Goal: Communication & Community: Answer question/provide support

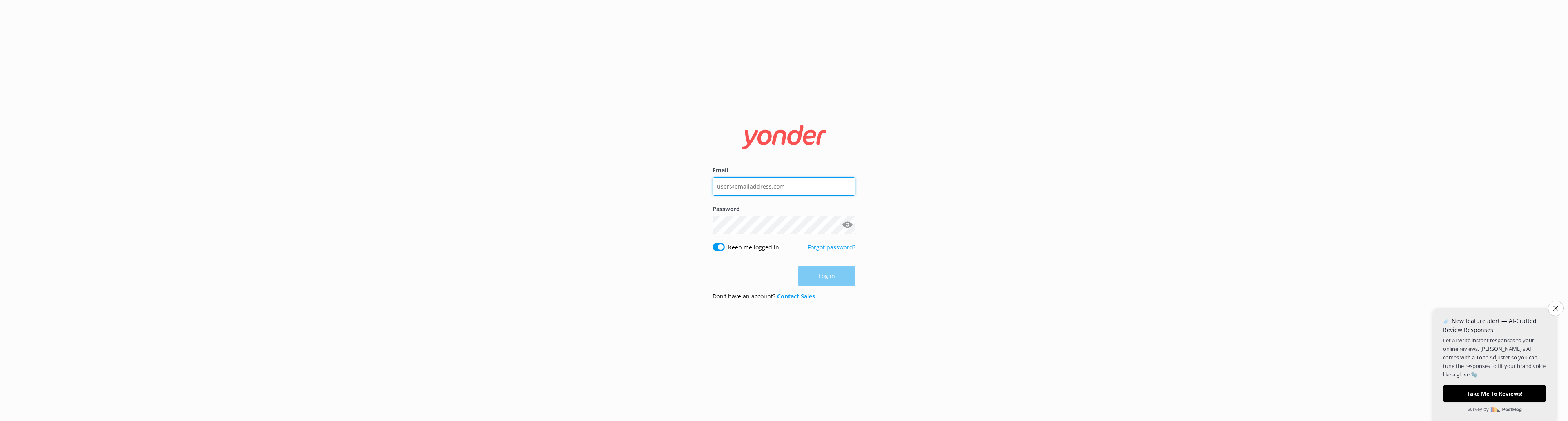
type input "[EMAIL_ADDRESS][DOMAIN_NAME]"
click at [522, 224] on div "Log in" at bounding box center [784, 276] width 143 height 21
click at [522, 224] on button "Log in" at bounding box center [827, 276] width 57 height 21
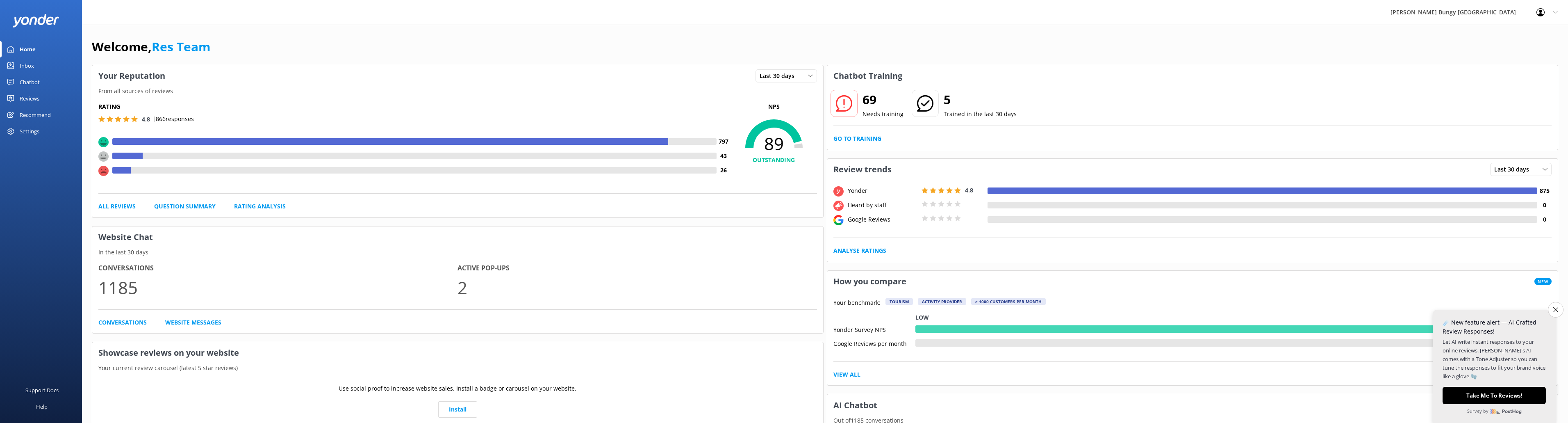
click at [40, 76] on link "Chatbot" at bounding box center [41, 82] width 82 height 17
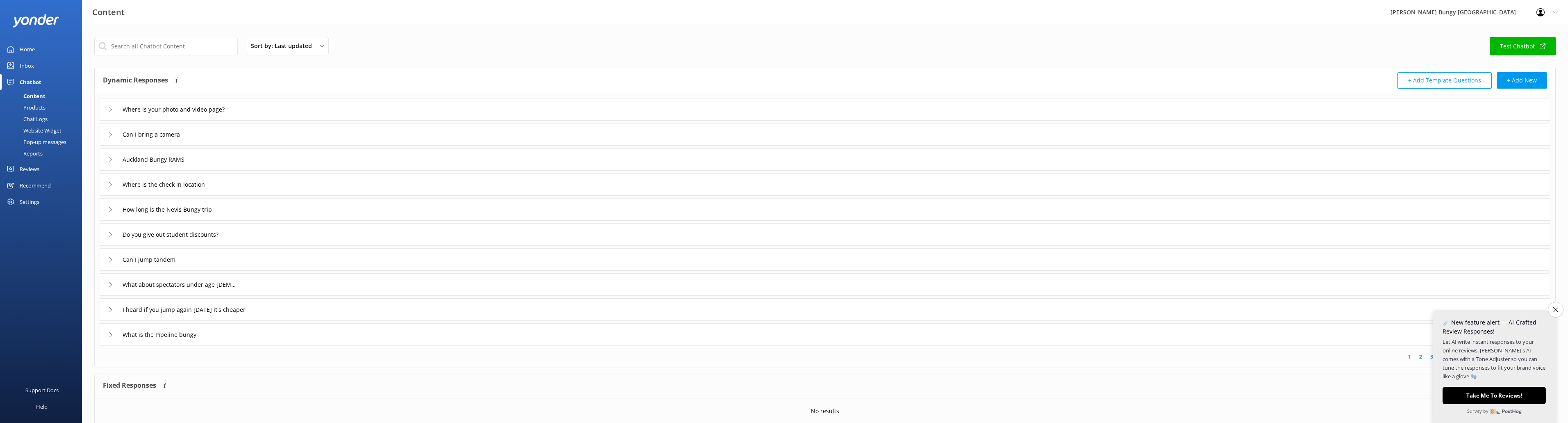
click at [37, 59] on link "Inbox" at bounding box center [41, 65] width 82 height 17
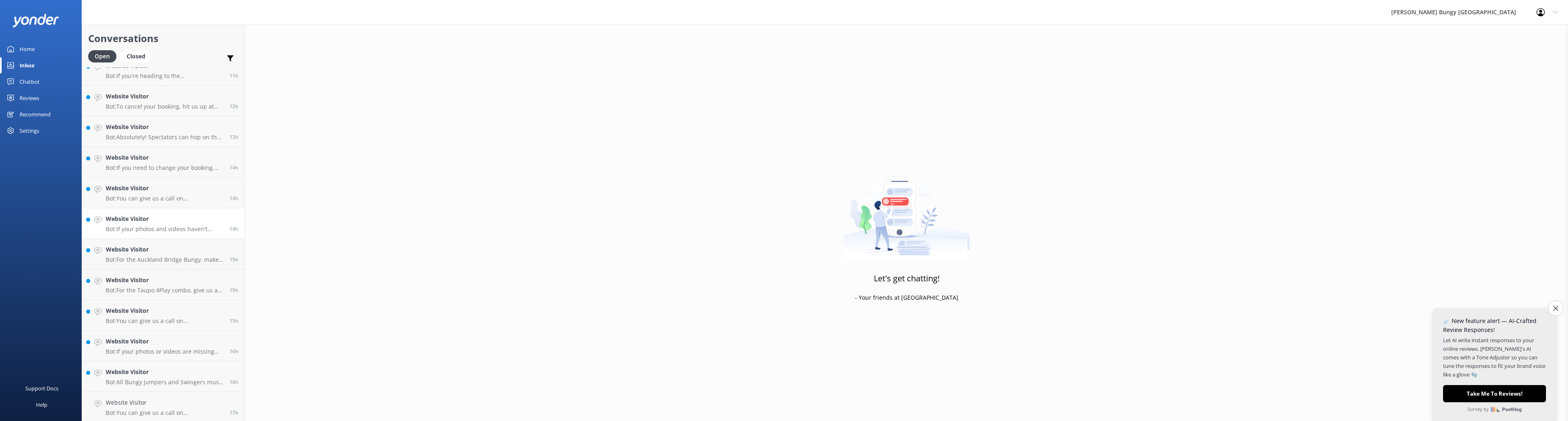
scroll to position [350, 0]
click at [186, 224] on h4 "Website Visitor" at bounding box center [164, 400] width 117 height 9
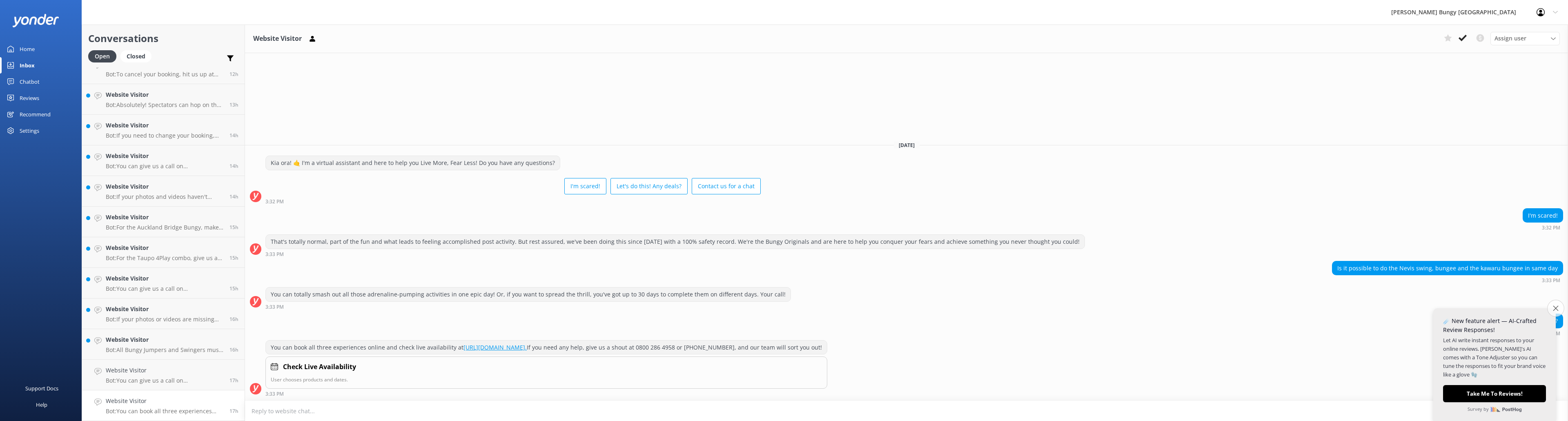
click at [522, 224] on button "Close survey" at bounding box center [1556, 308] width 17 height 17
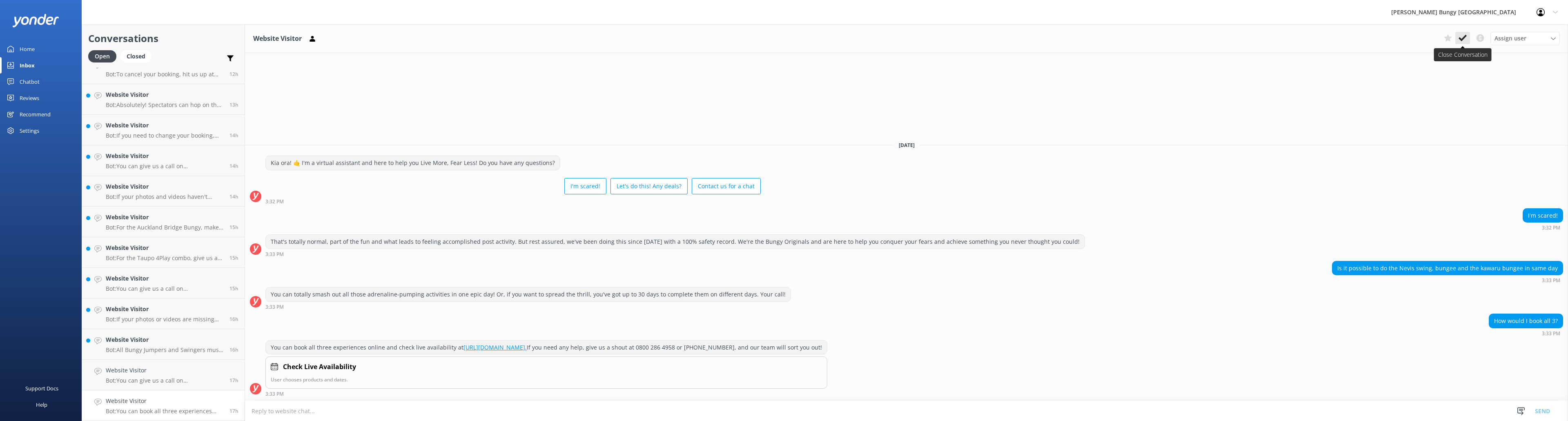
click at [522, 37] on icon at bounding box center [1462, 38] width 8 height 8
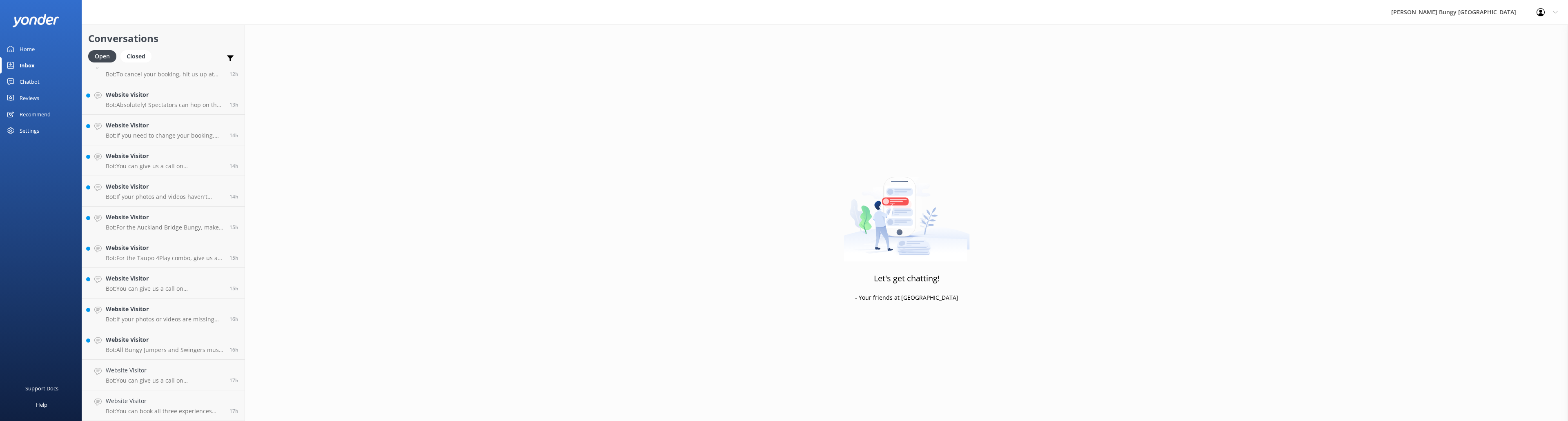
scroll to position [320, 0]
click at [170, 224] on h4 "Website Visitor" at bounding box center [164, 400] width 117 height 9
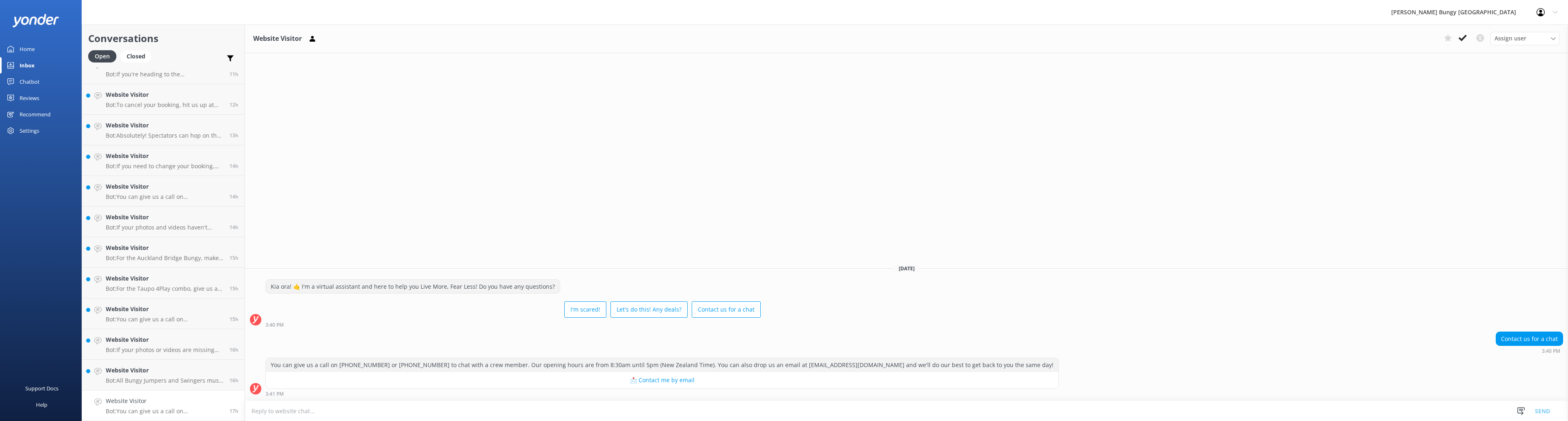
click at [522, 36] on button at bounding box center [1463, 38] width 15 height 12
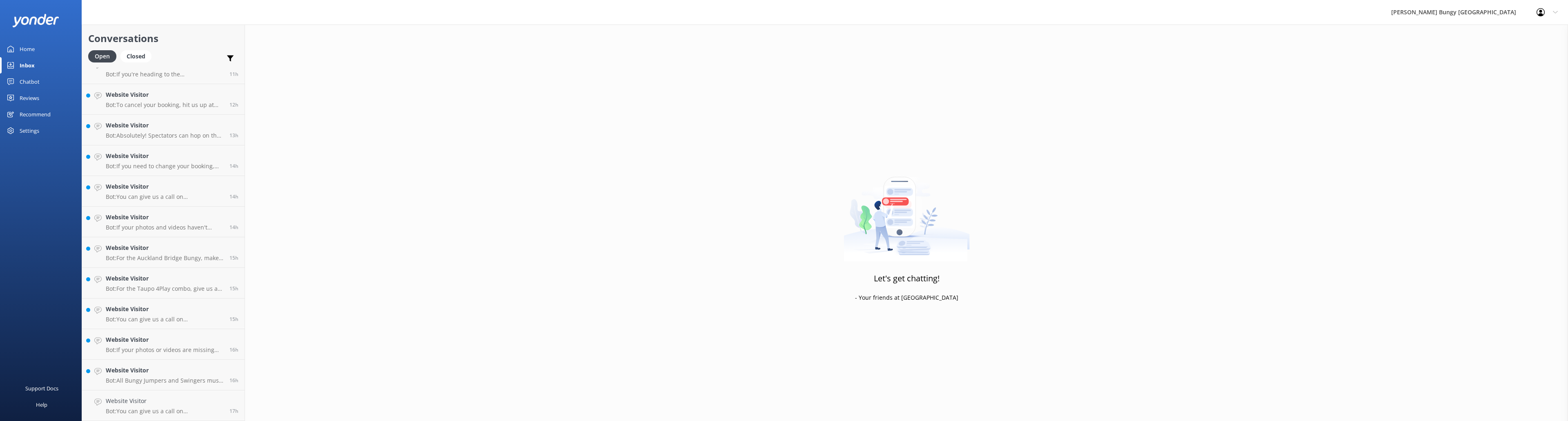
scroll to position [290, 0]
click at [156, 224] on h4 "Website Visitor" at bounding box center [164, 400] width 117 height 9
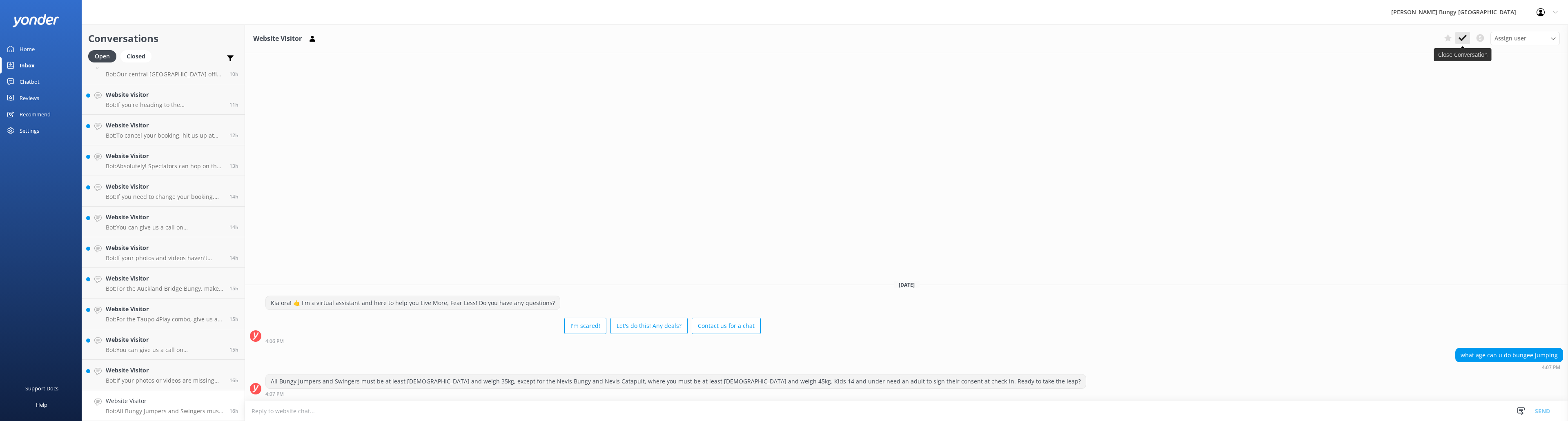
click at [522, 35] on icon at bounding box center [1462, 38] width 8 height 8
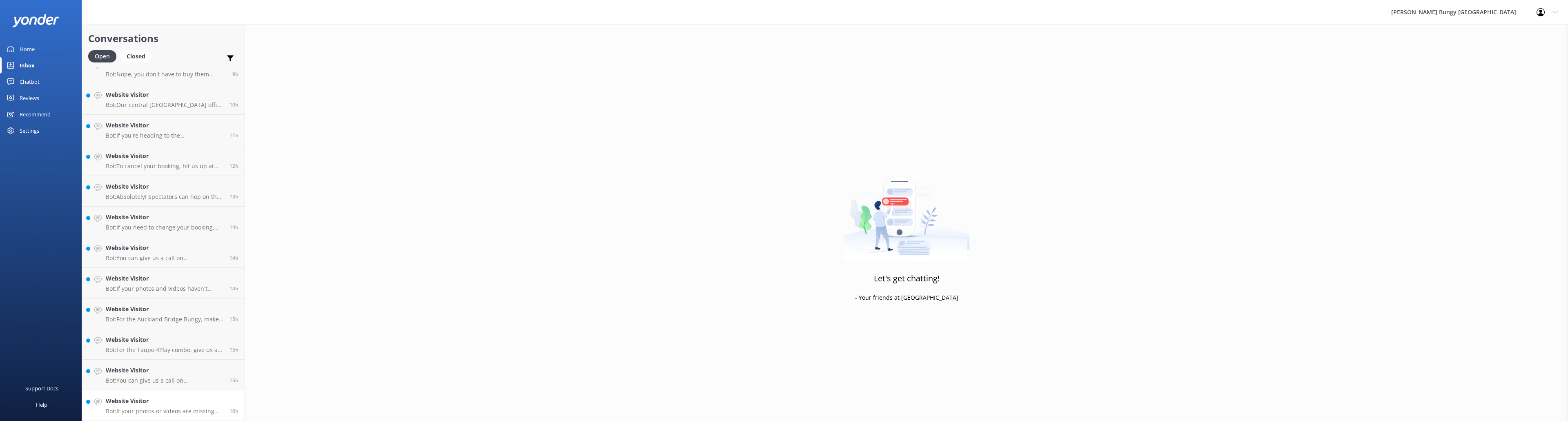
scroll to position [259, 0]
click at [155, 224] on h4 "Website Visitor" at bounding box center [164, 400] width 117 height 9
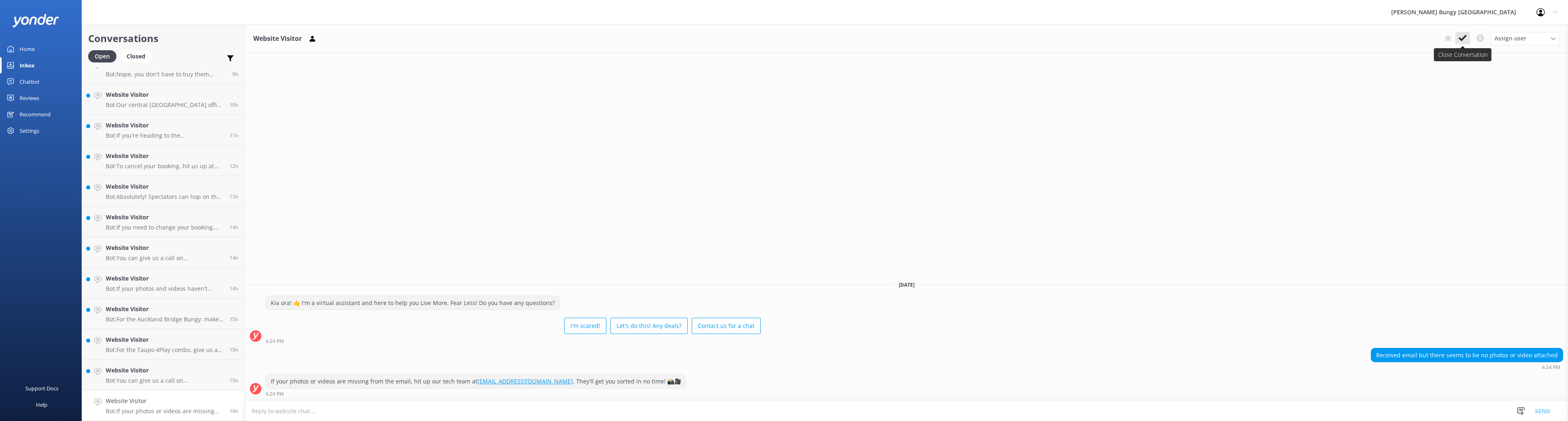
click at [522, 35] on icon at bounding box center [1462, 38] width 8 height 8
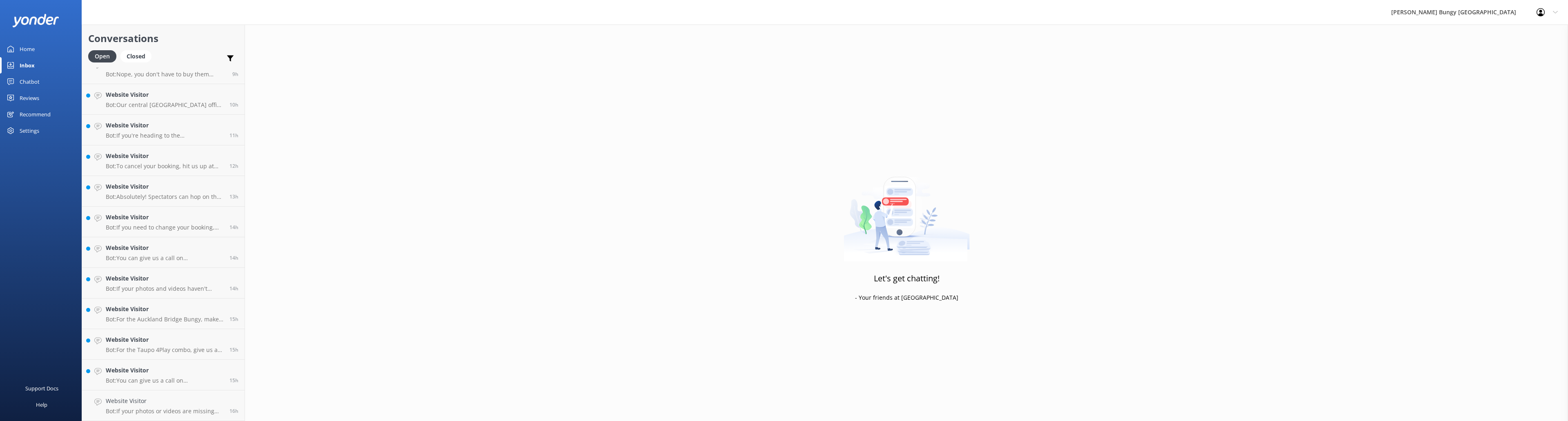
scroll to position [228, 0]
click at [189, 224] on h4 "Website Visitor" at bounding box center [164, 400] width 117 height 9
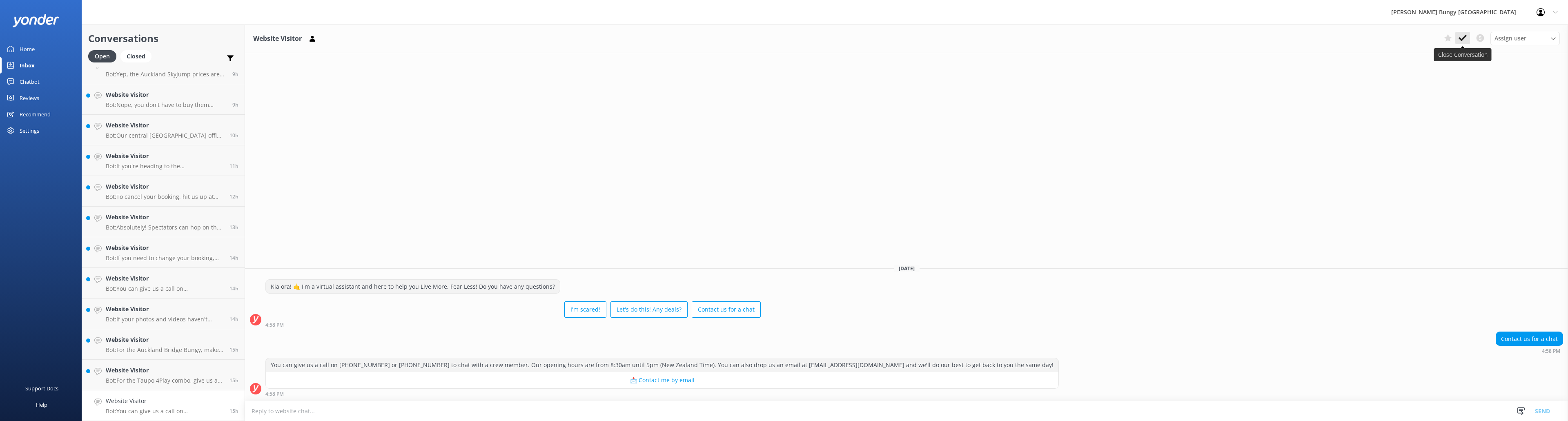
click at [522, 39] on use at bounding box center [1462, 38] width 8 height 7
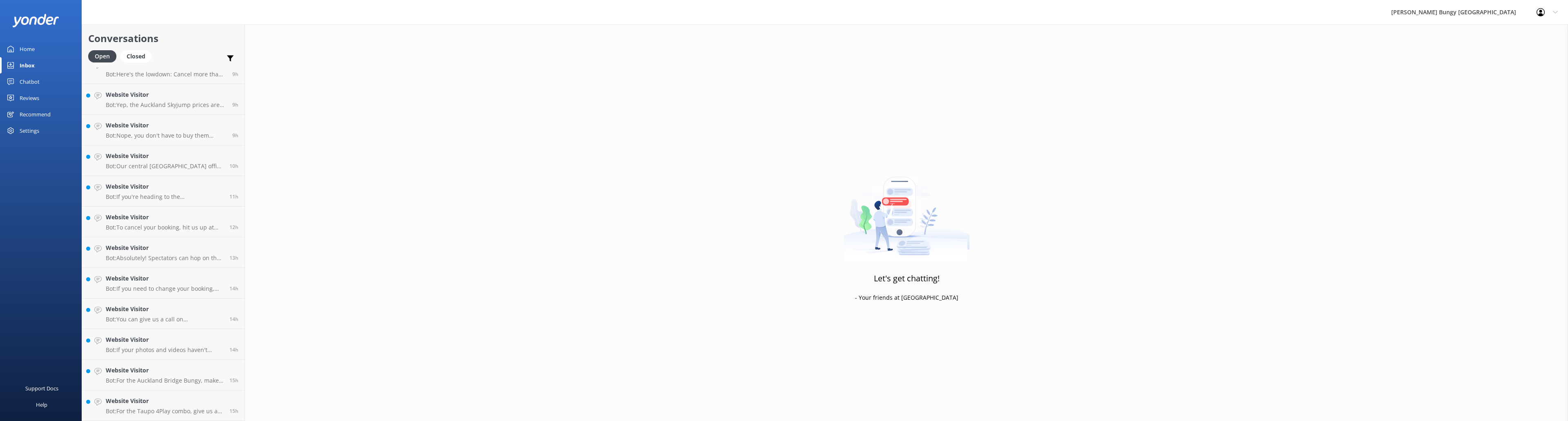
scroll to position [198, 0]
click at [160, 224] on h4 "Website Visitor" at bounding box center [164, 400] width 117 height 9
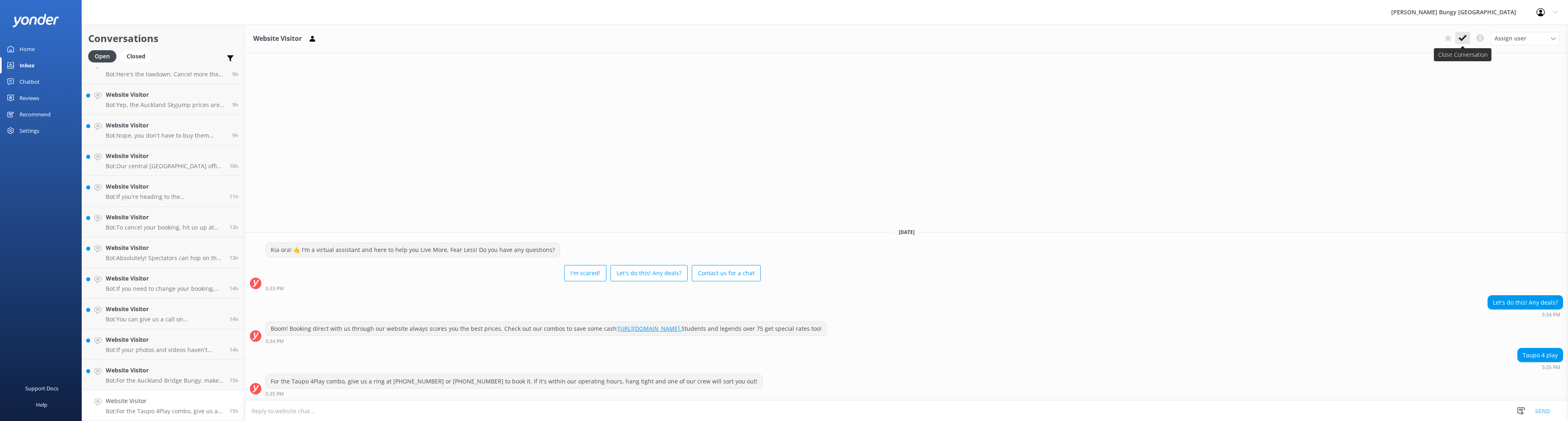
click at [522, 38] on use at bounding box center [1462, 38] width 8 height 7
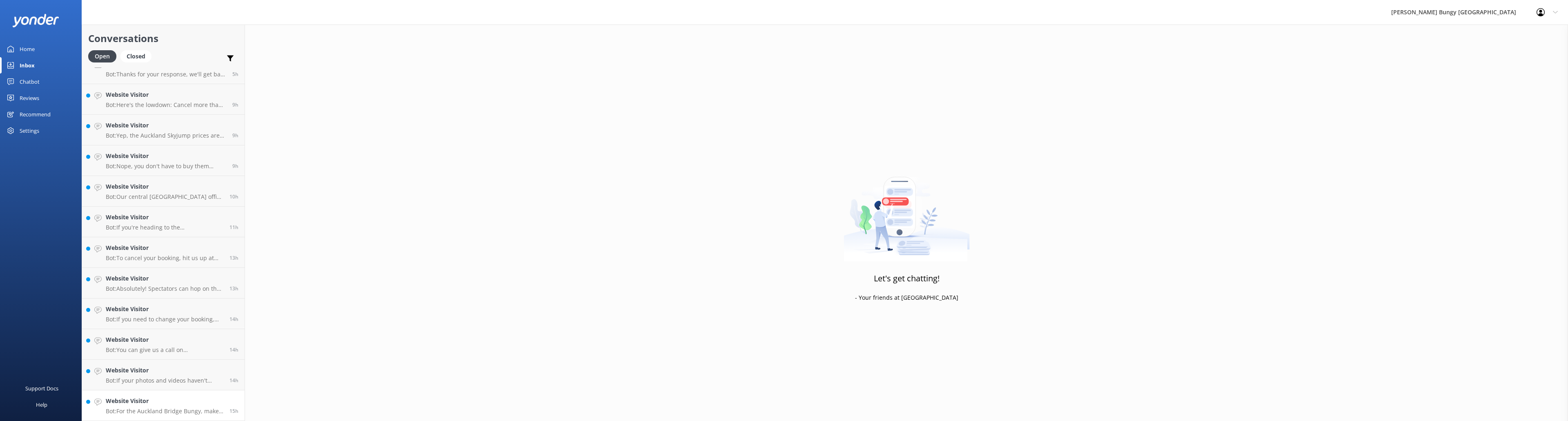
scroll to position [167, 0]
click at [183, 224] on h4 "Website Visitor" at bounding box center [164, 400] width 117 height 9
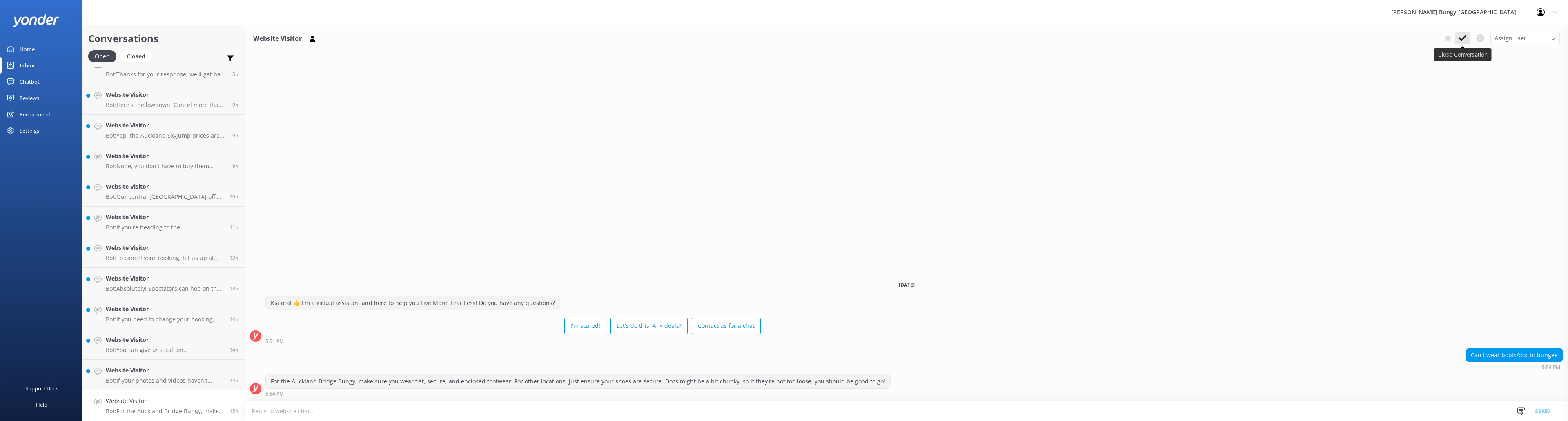
click at [522, 36] on use at bounding box center [1462, 38] width 8 height 7
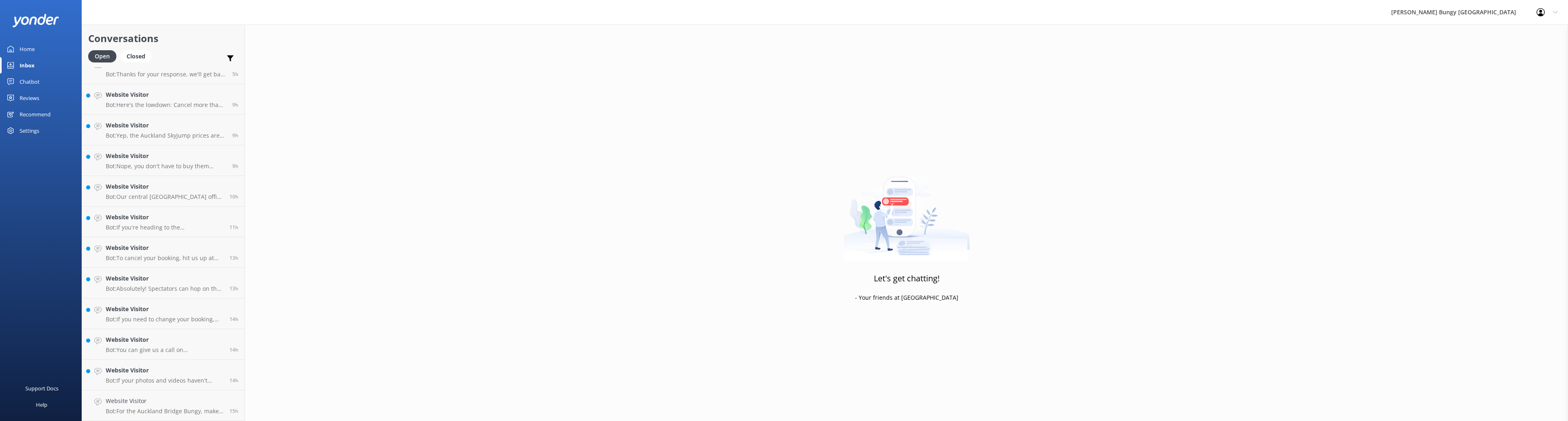
scroll to position [136, 0]
click at [139, 224] on div "Website Visitor Bot: If your photos and videos haven't landed in your inbox aft…" at bounding box center [164, 405] width 117 height 18
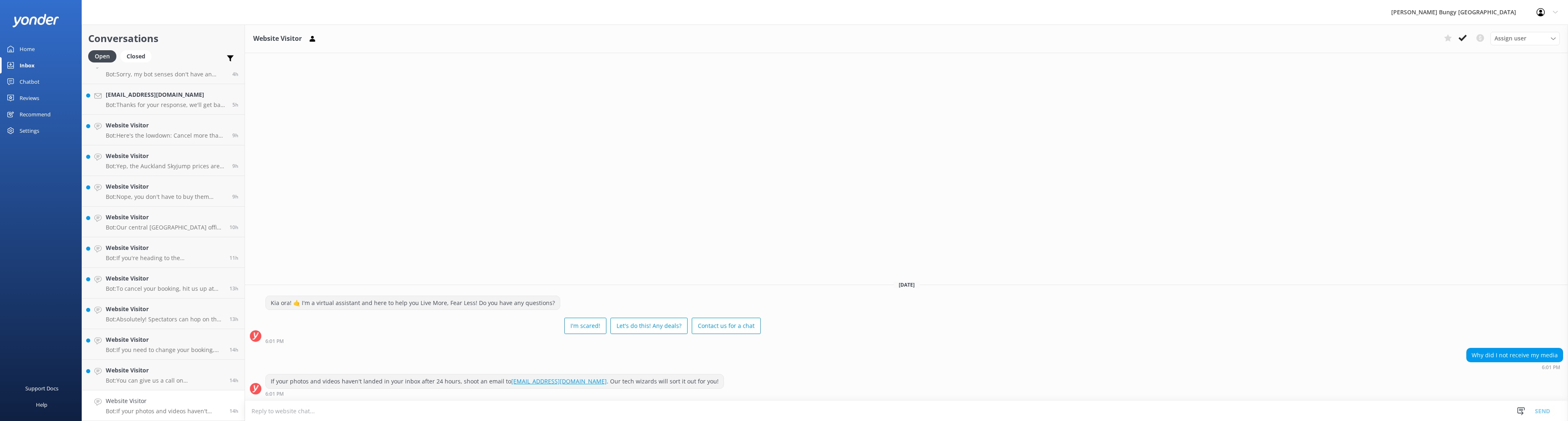
click at [522, 224] on div "Kia ora! 🤙 I'm a virtual assistant and here to help you Live More, Fear Less! D…" at bounding box center [906, 319] width 1323 height 48
click at [522, 37] on icon at bounding box center [1462, 38] width 8 height 8
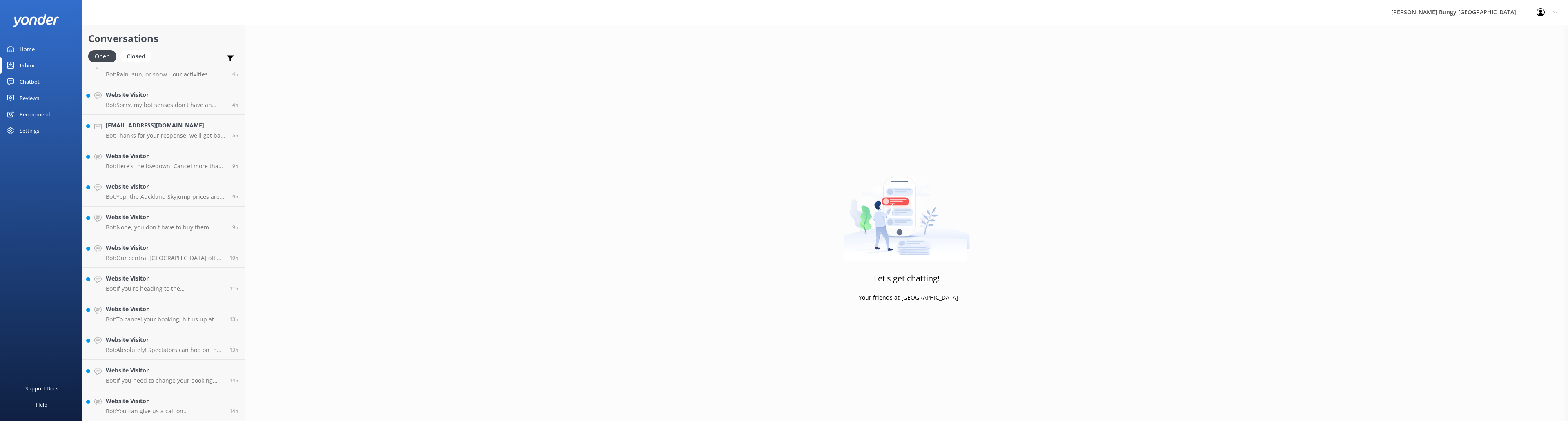
scroll to position [106, 0]
click at [185, 224] on p "Bot: You can give us a call on [PHONE_NUMBER] or [PHONE_NUMBER] to chat with a …" at bounding box center [164, 411] width 117 height 7
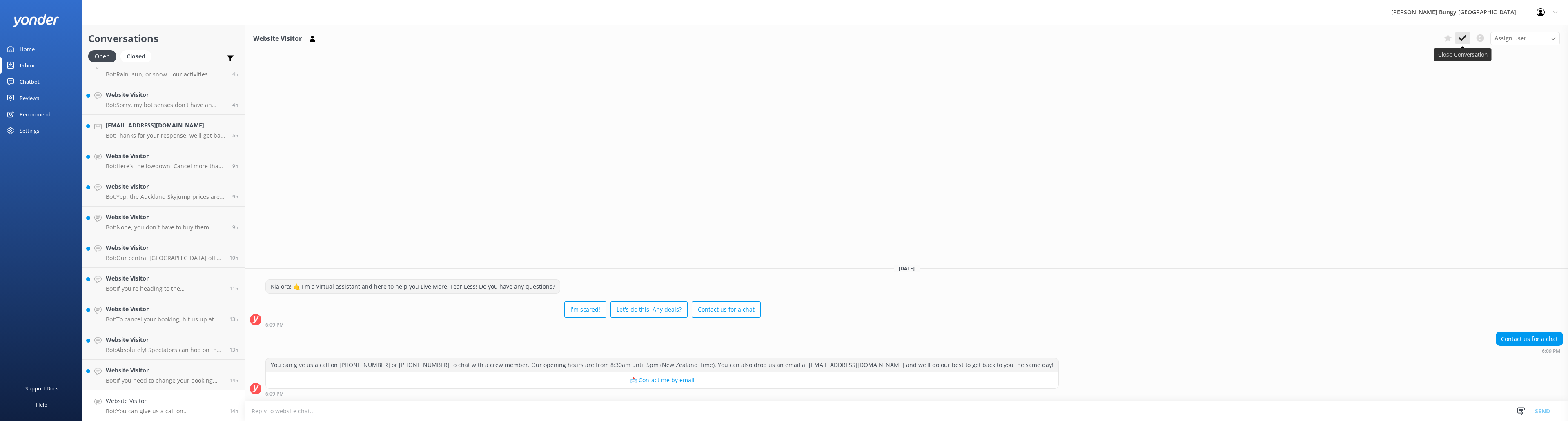
click at [522, 36] on icon at bounding box center [1462, 38] width 8 height 8
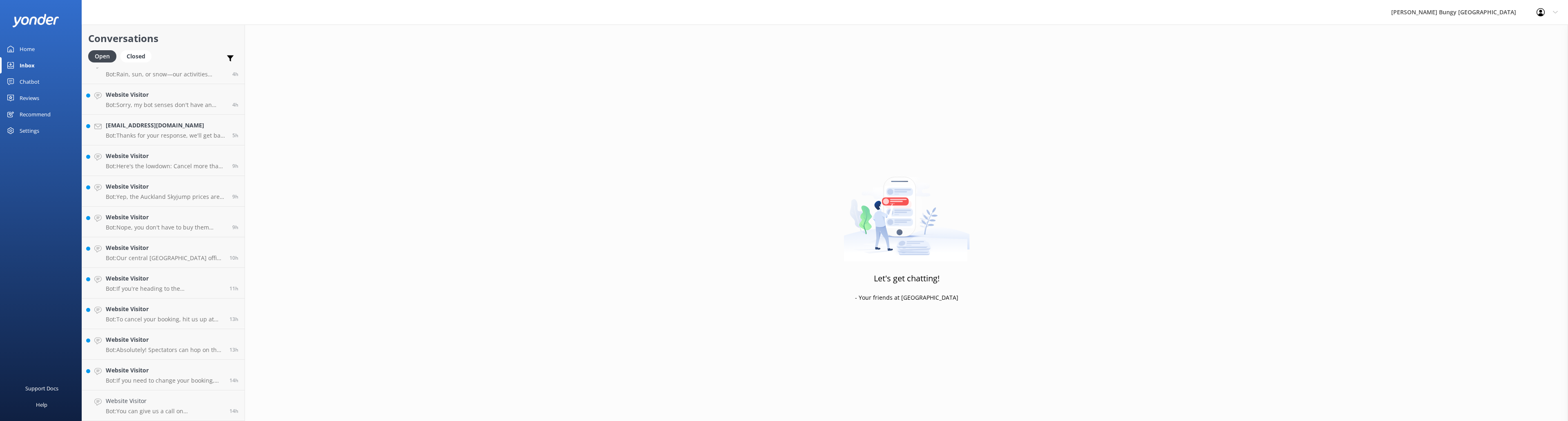
scroll to position [75, 0]
click at [178, 224] on h4 "Website Visitor" at bounding box center [164, 400] width 117 height 9
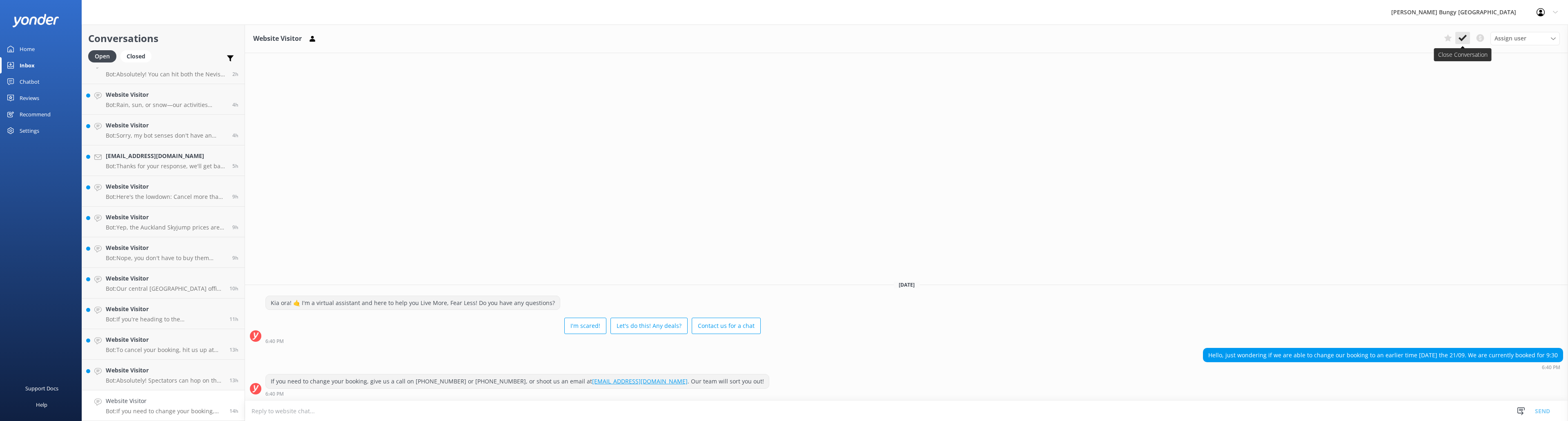
click at [522, 39] on use at bounding box center [1462, 38] width 8 height 7
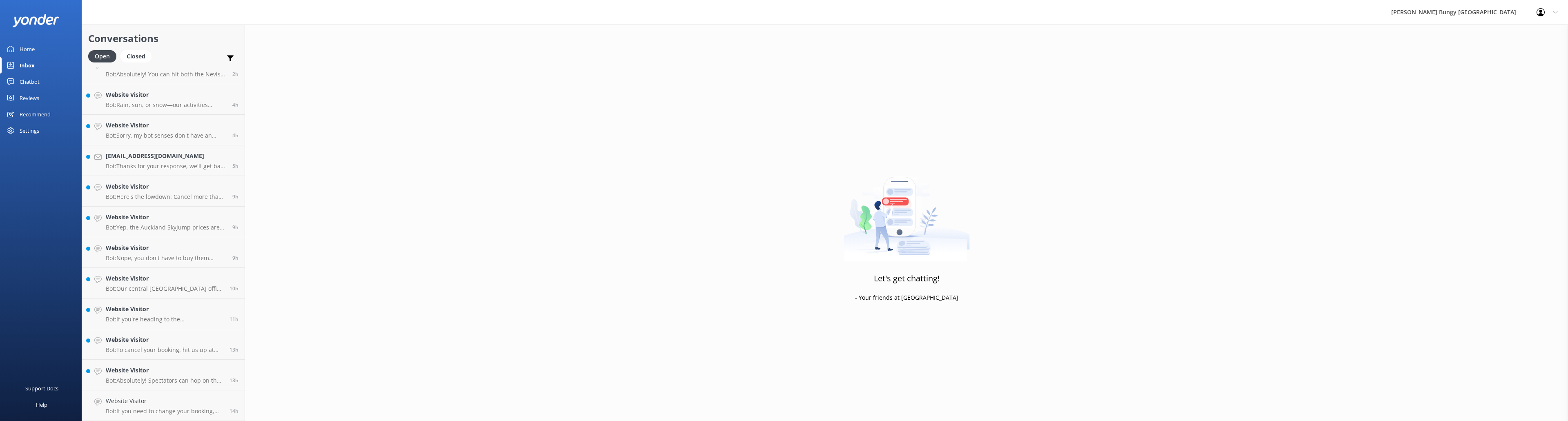
scroll to position [44, 0]
click at [155, 224] on h4 "Website Visitor" at bounding box center [164, 400] width 117 height 9
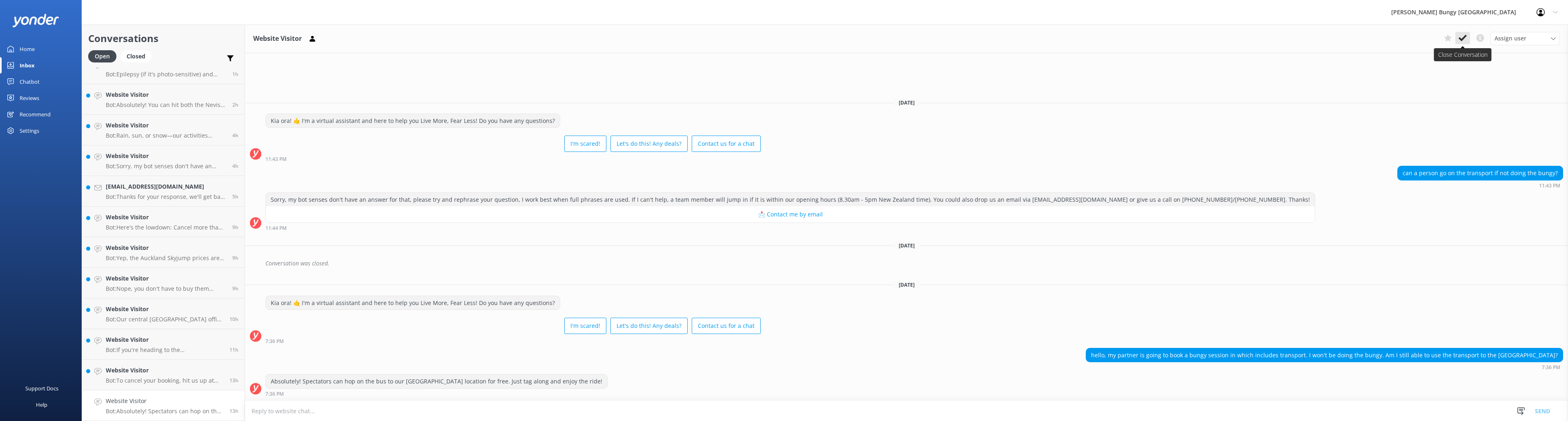
click at [522, 33] on button at bounding box center [1463, 38] width 15 height 12
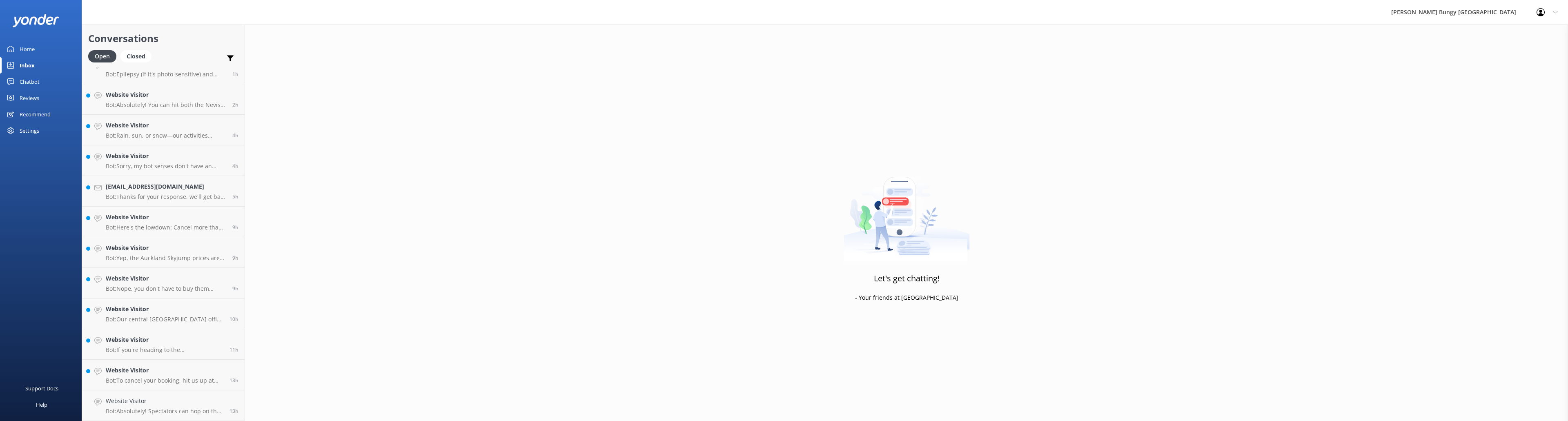
scroll to position [14, 0]
click at [142, 224] on h4 "Website Visitor" at bounding box center [164, 400] width 117 height 9
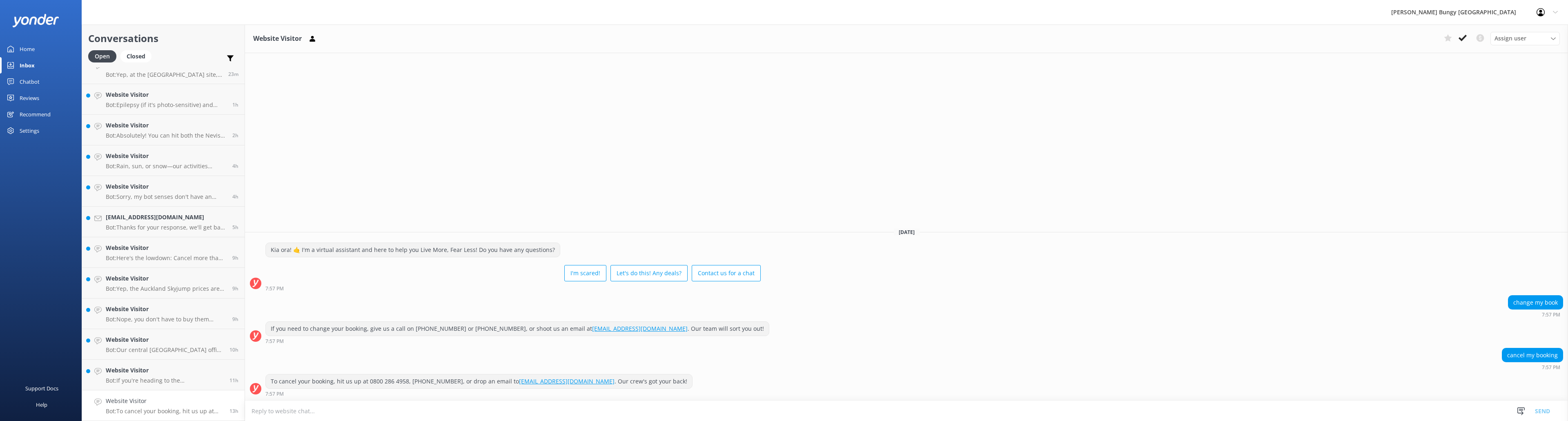
click at [522, 36] on icon at bounding box center [1462, 38] width 8 height 8
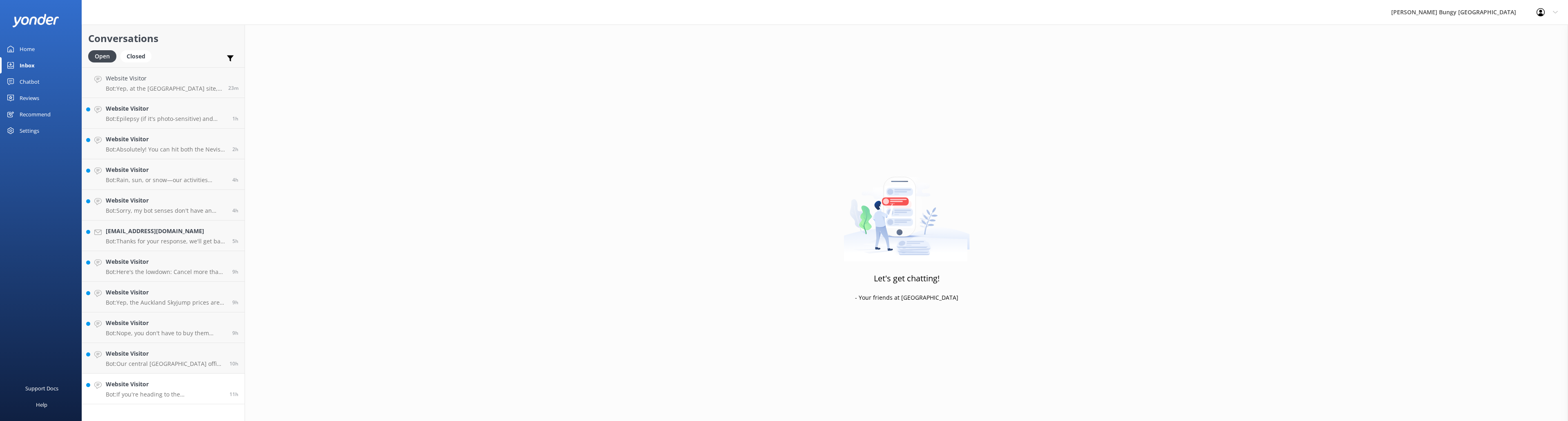
click at [155, 224] on h4 "Website Visitor" at bounding box center [164, 384] width 117 height 9
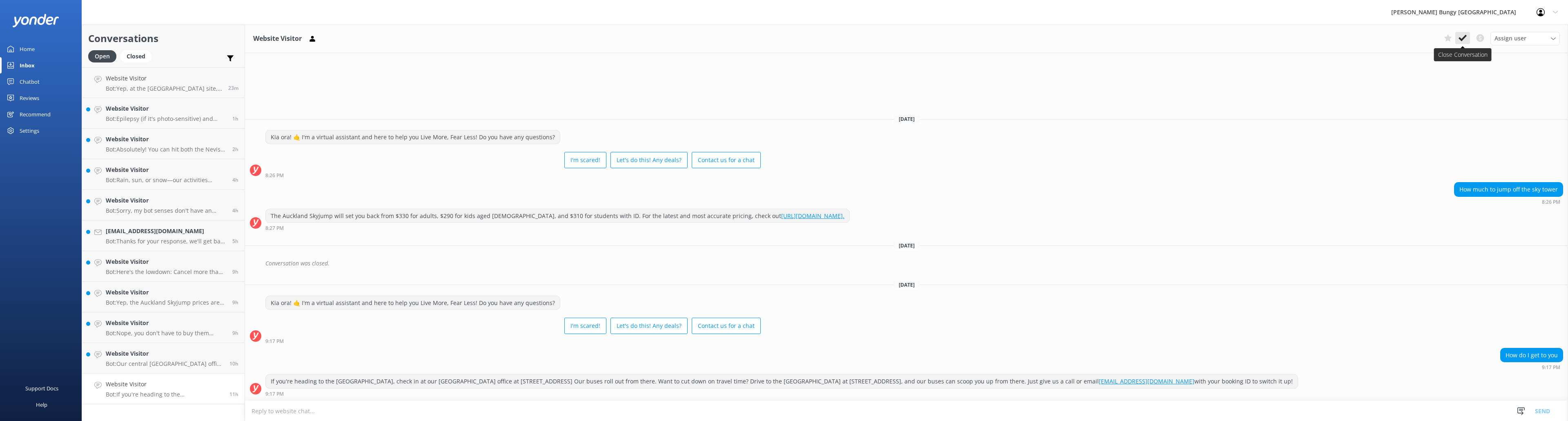
click at [522, 37] on button at bounding box center [1463, 38] width 15 height 12
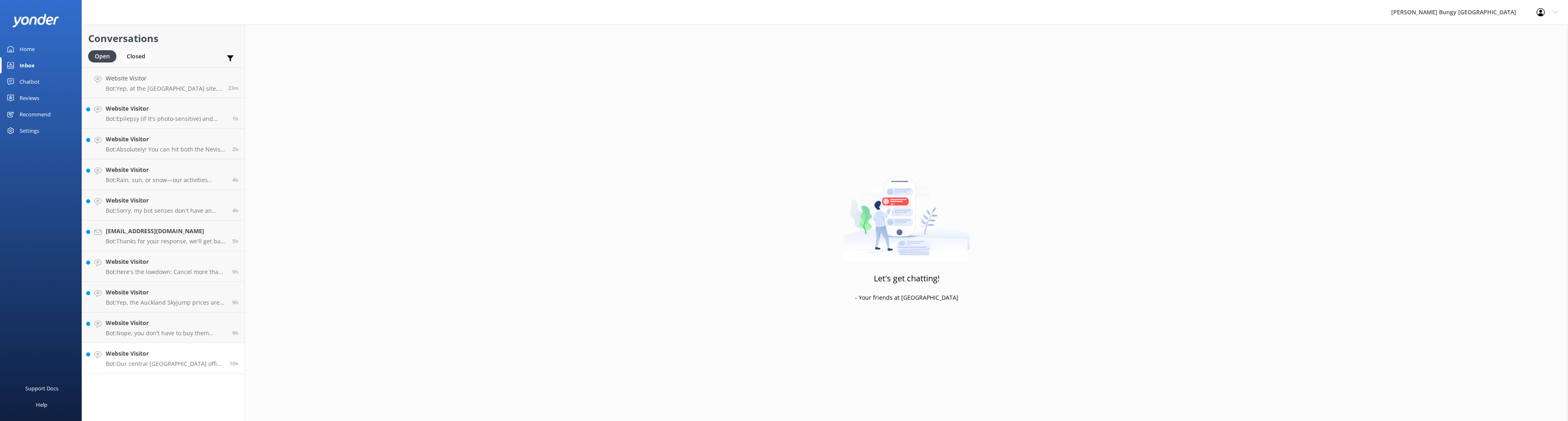
click at [152, 224] on h4 "Website Visitor" at bounding box center [164, 353] width 117 height 9
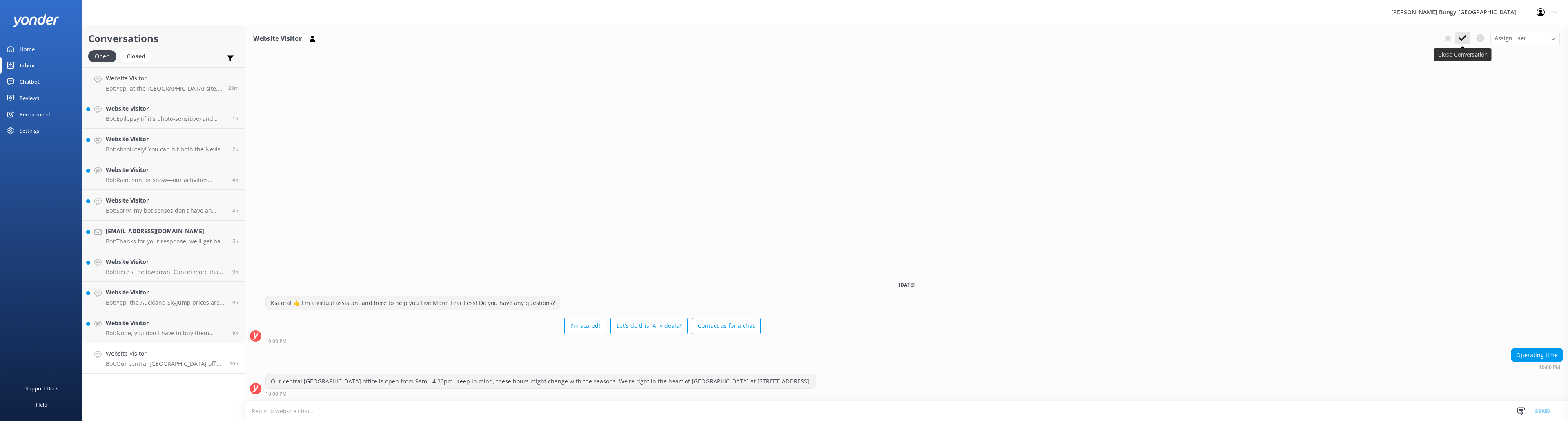
click at [522, 37] on button at bounding box center [1463, 38] width 15 height 12
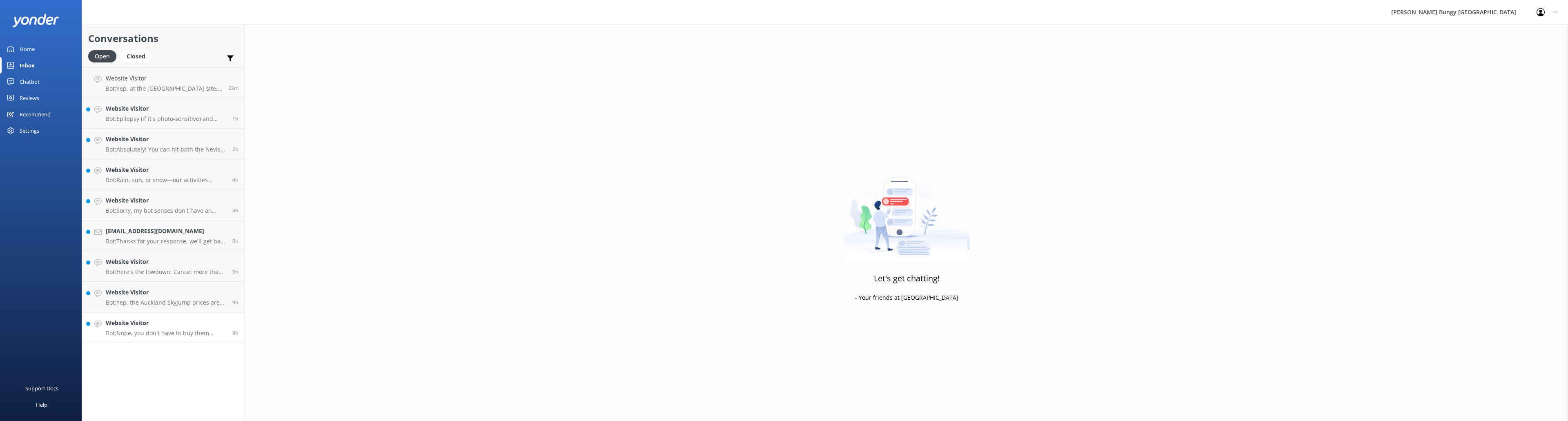
click at [174, 224] on div "Website Visitor Bot: Nope, you don't have to buy them separately! Photos and vi…" at bounding box center [166, 327] width 121 height 18
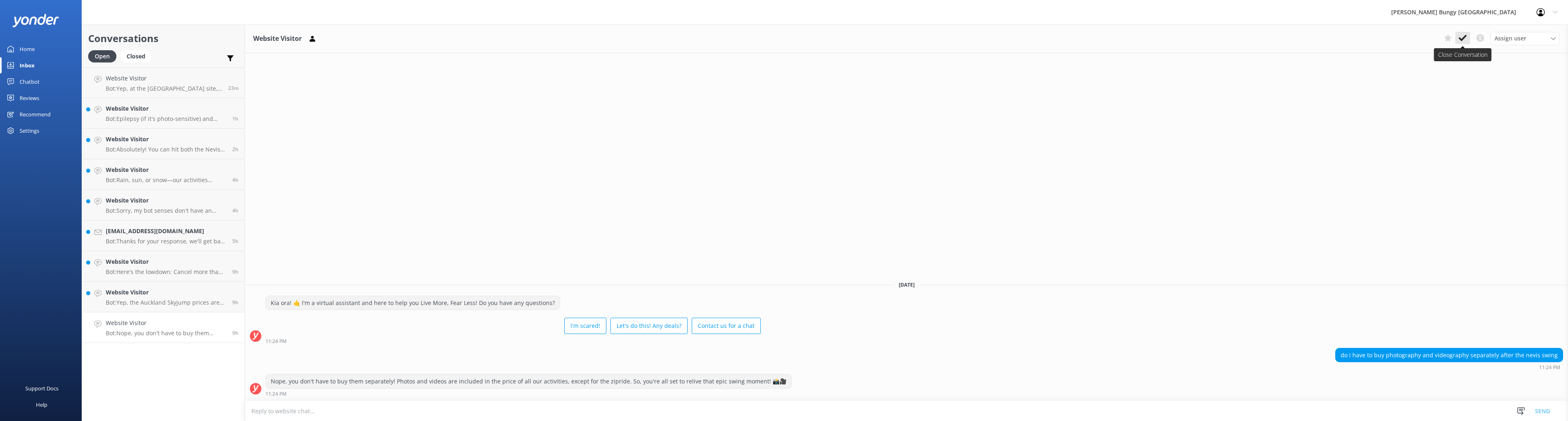
click at [522, 37] on icon at bounding box center [1462, 38] width 8 height 8
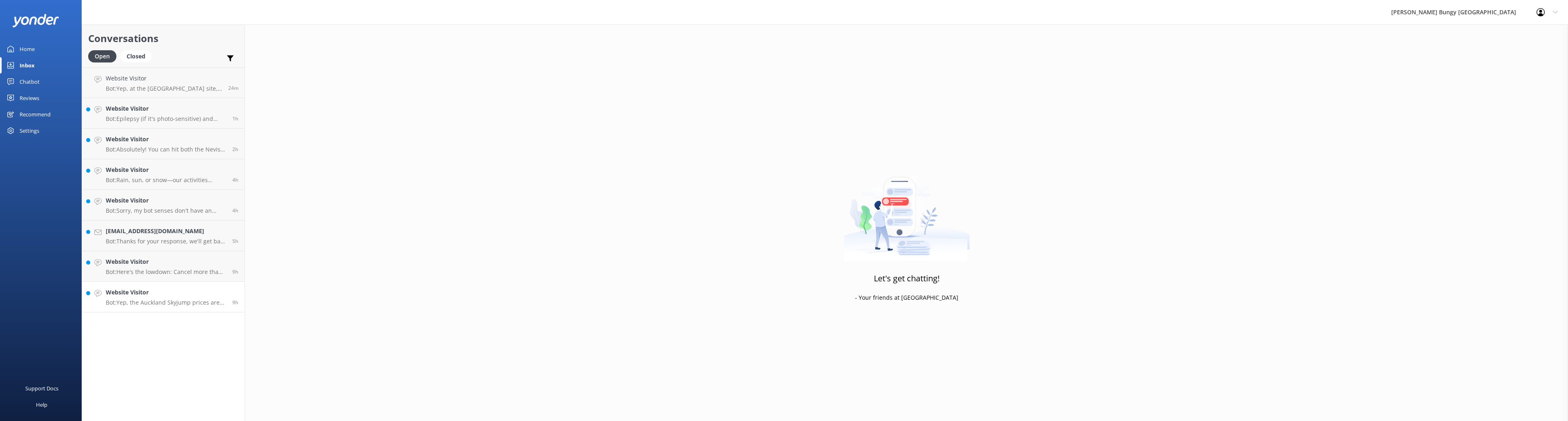
click at [155, 224] on p "Bot: Yep, the Auckland Skyjump prices are the same for everyone: $330 per adult…" at bounding box center [166, 302] width 121 height 7
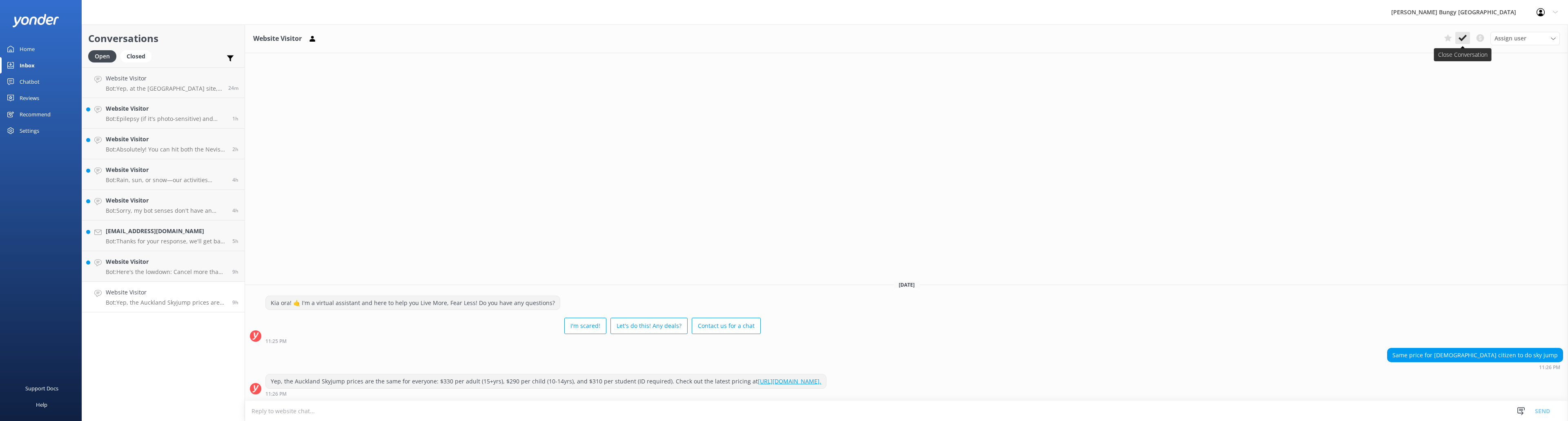
click at [522, 37] on use at bounding box center [1462, 38] width 8 height 7
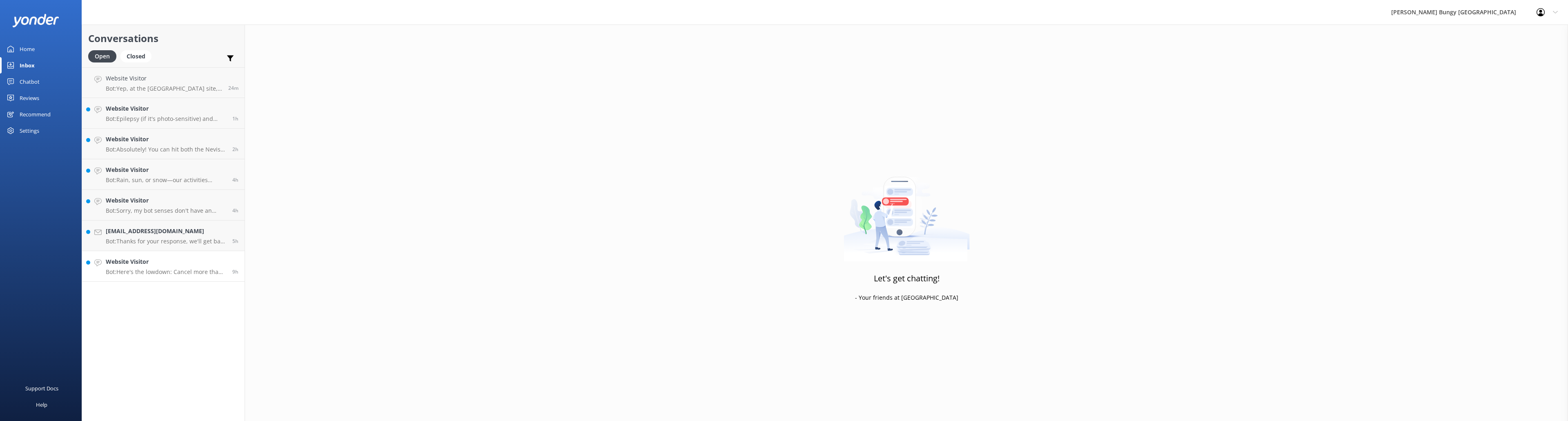
click at [175, 224] on h4 "Website Visitor" at bounding box center [166, 262] width 121 height 9
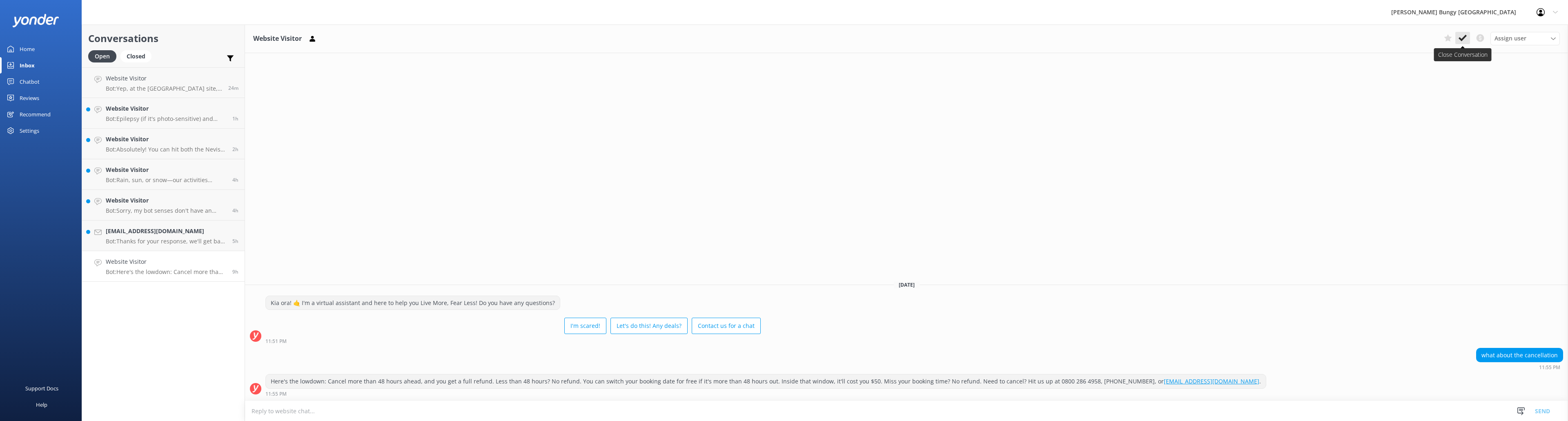
click at [522, 36] on icon at bounding box center [1462, 38] width 8 height 8
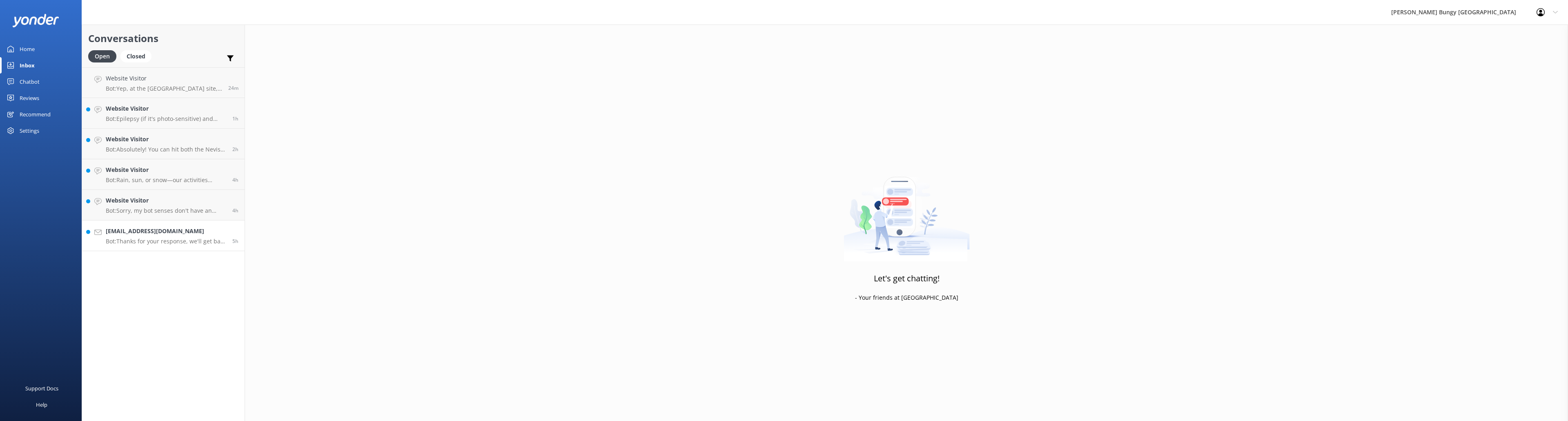
click at [138, 224] on p "Bot: Thanks for your response, we'll get back to you as soon as we can during o…" at bounding box center [166, 241] width 121 height 7
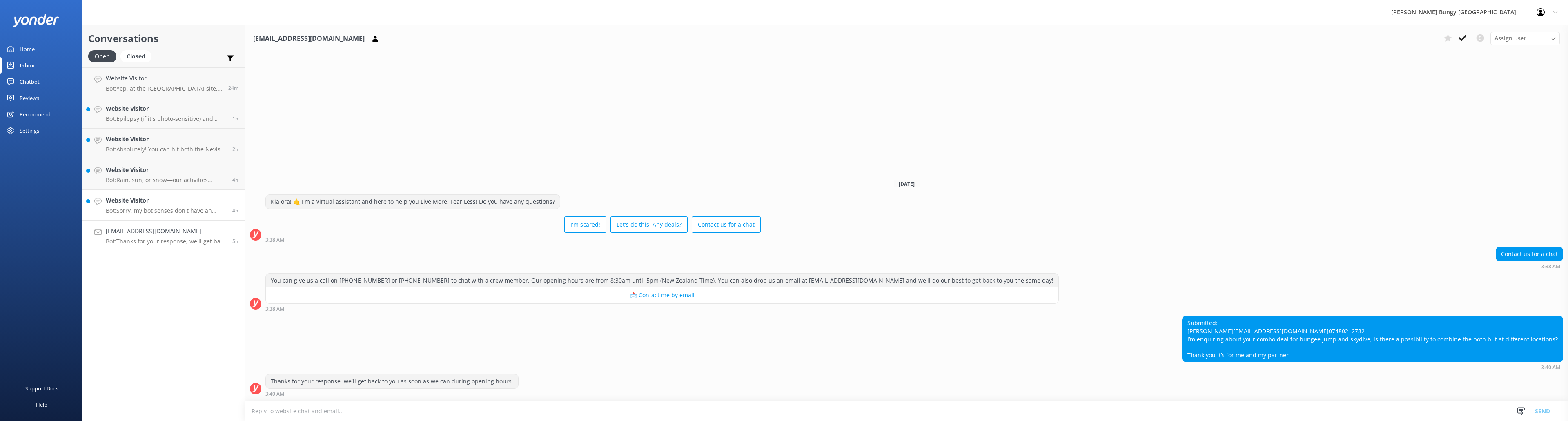
click at [150, 199] on h4 "Website Visitor" at bounding box center [166, 200] width 121 height 9
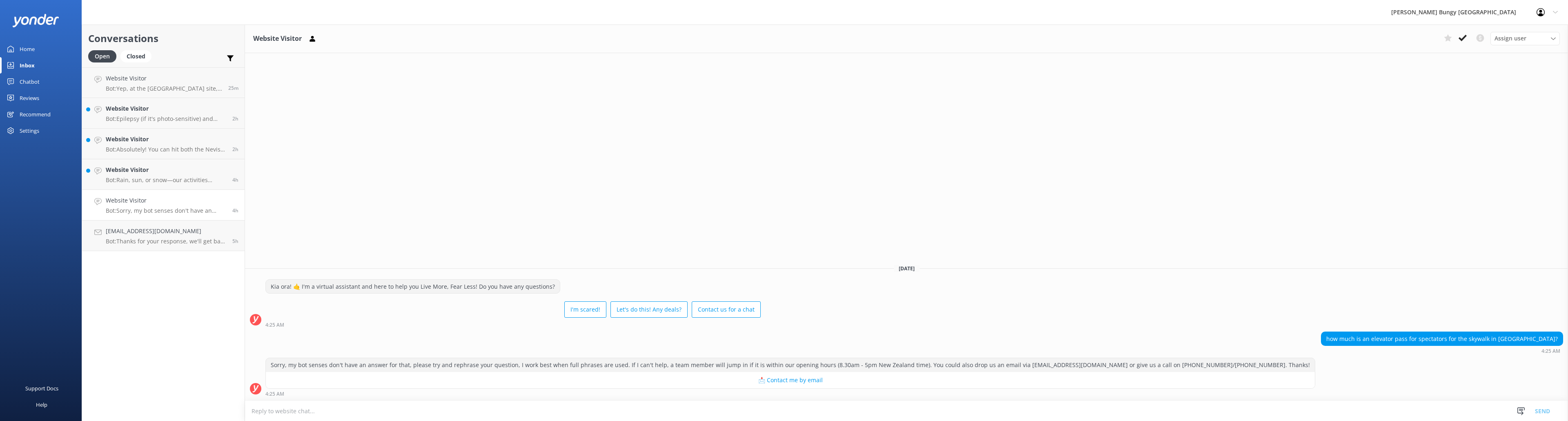
click at [522, 224] on textarea at bounding box center [906, 411] width 1323 height 20
paste textarea "[URL][DOMAIN_NAME]"
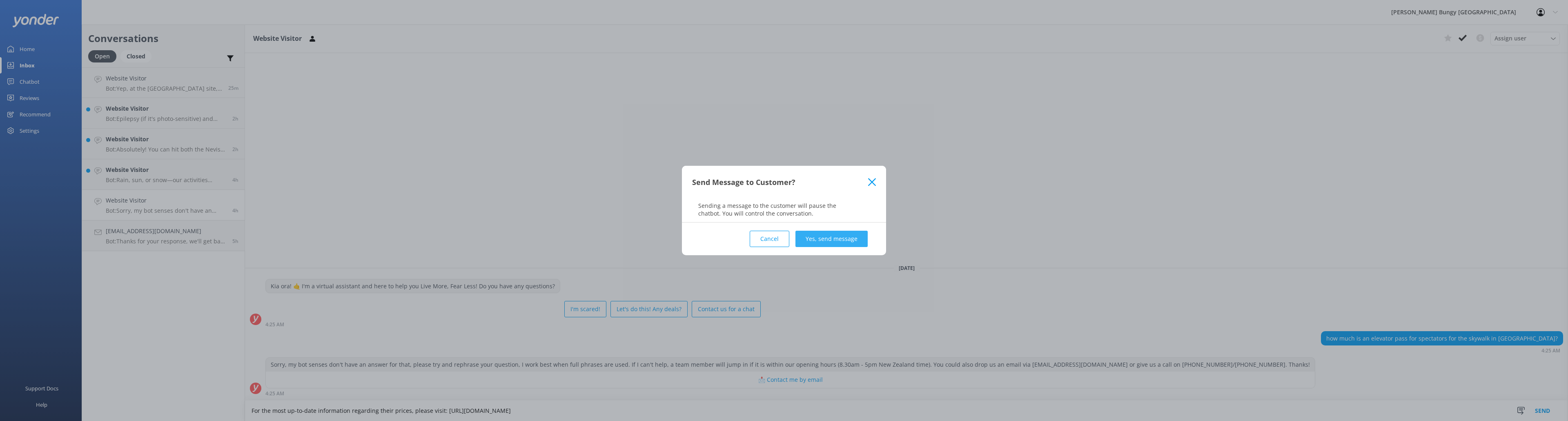
type textarea "For the most up-to-date information regarding their prices, please visit: [URL]…"
click at [522, 224] on button "Yes, send message" at bounding box center [831, 238] width 72 height 16
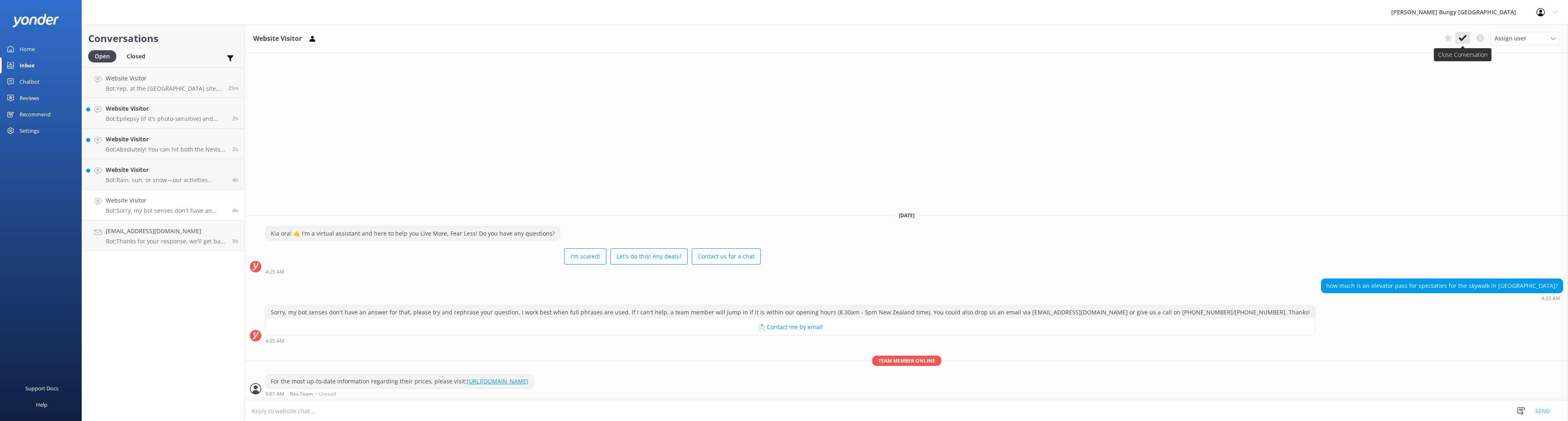
click at [522, 33] on button at bounding box center [1463, 38] width 15 height 12
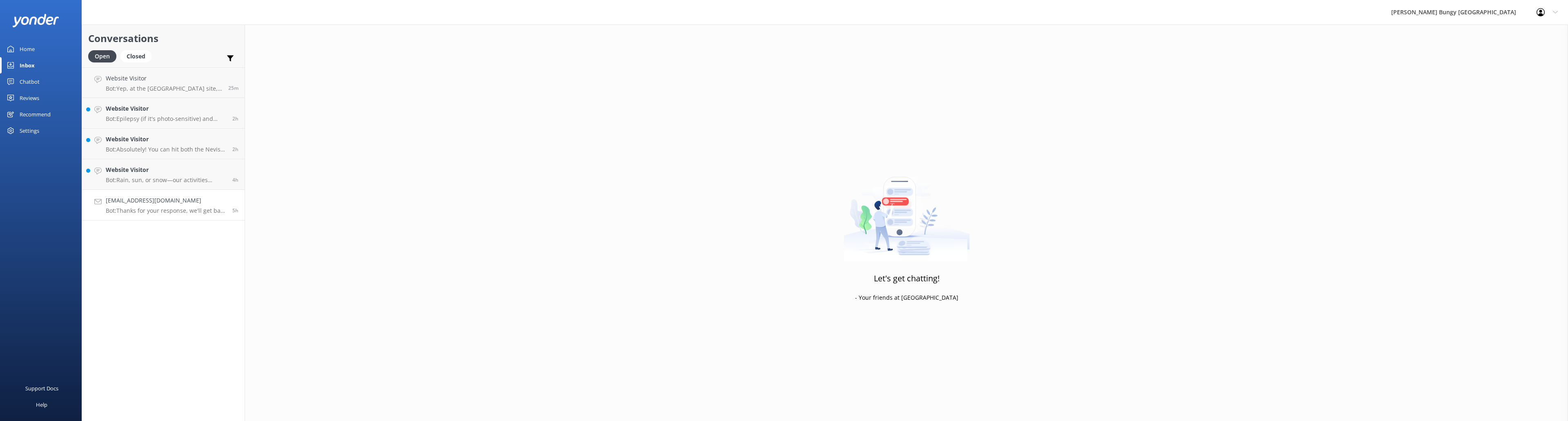
click at [175, 199] on h4 "[EMAIL_ADDRESS][DOMAIN_NAME]" at bounding box center [166, 200] width 121 height 9
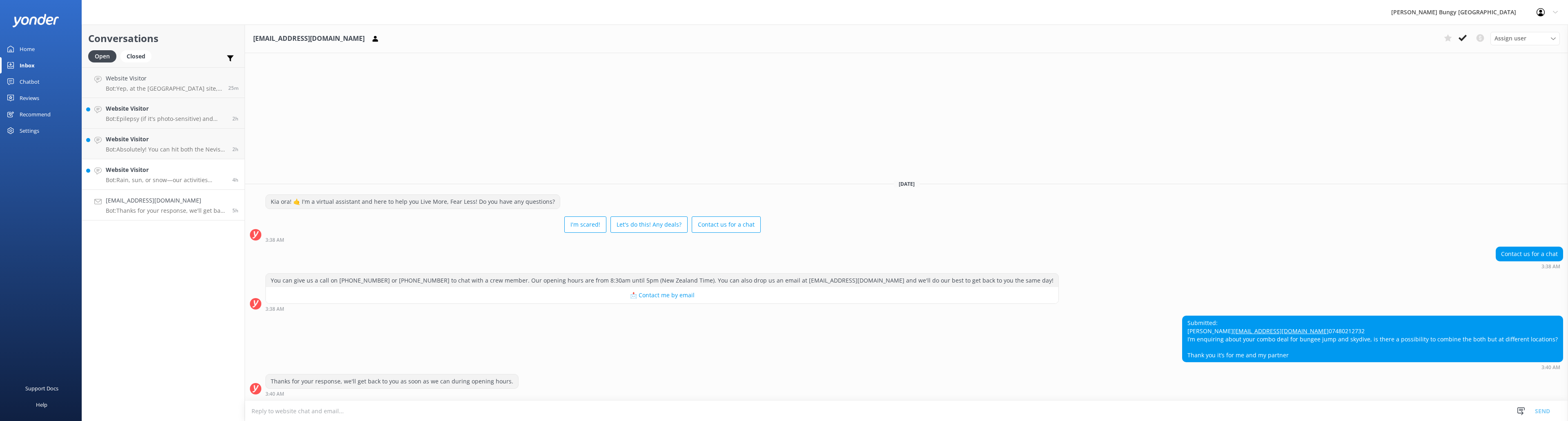
click at [168, 178] on p "Bot: Rain, sun, or snow—our activities usually go ahead in most weather conditi…" at bounding box center [166, 180] width 121 height 7
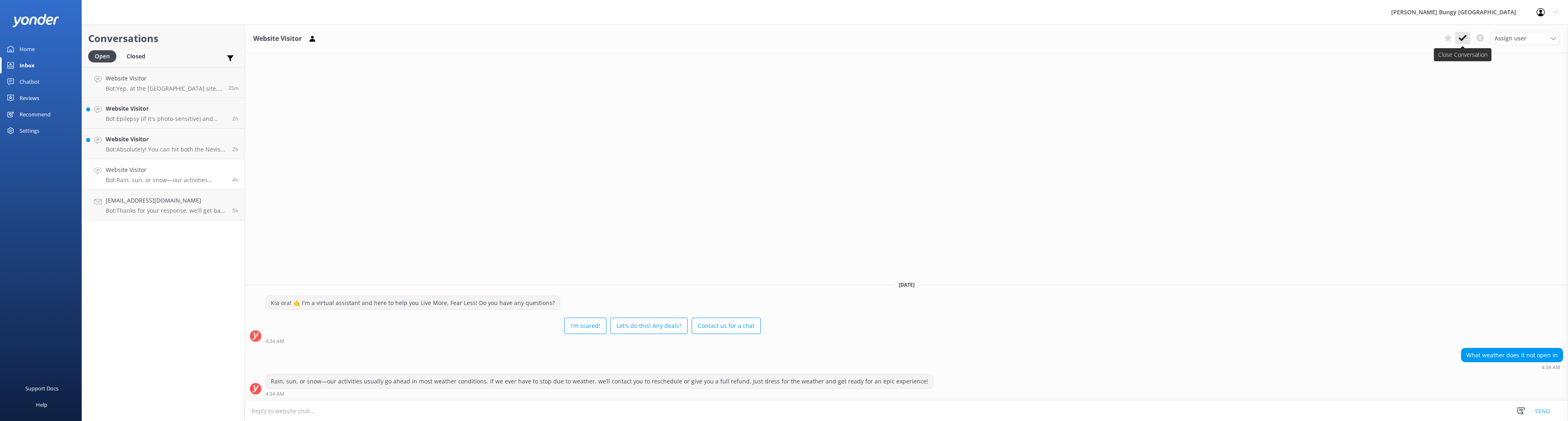
click at [522, 35] on icon at bounding box center [1462, 38] width 8 height 8
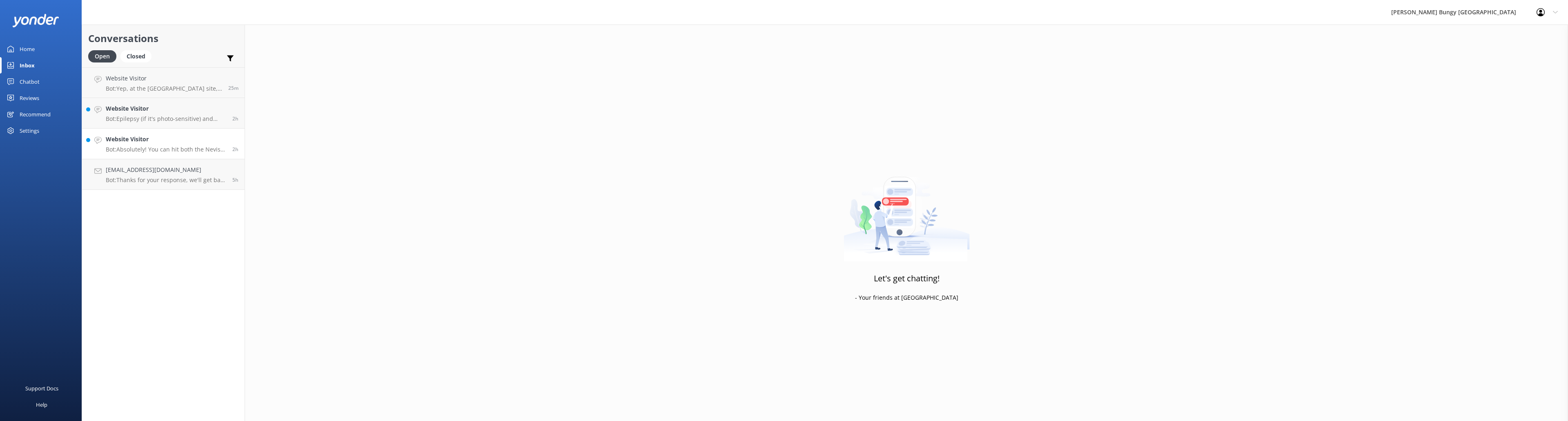
click at [137, 139] on h4 "Website Visitor" at bounding box center [166, 139] width 121 height 9
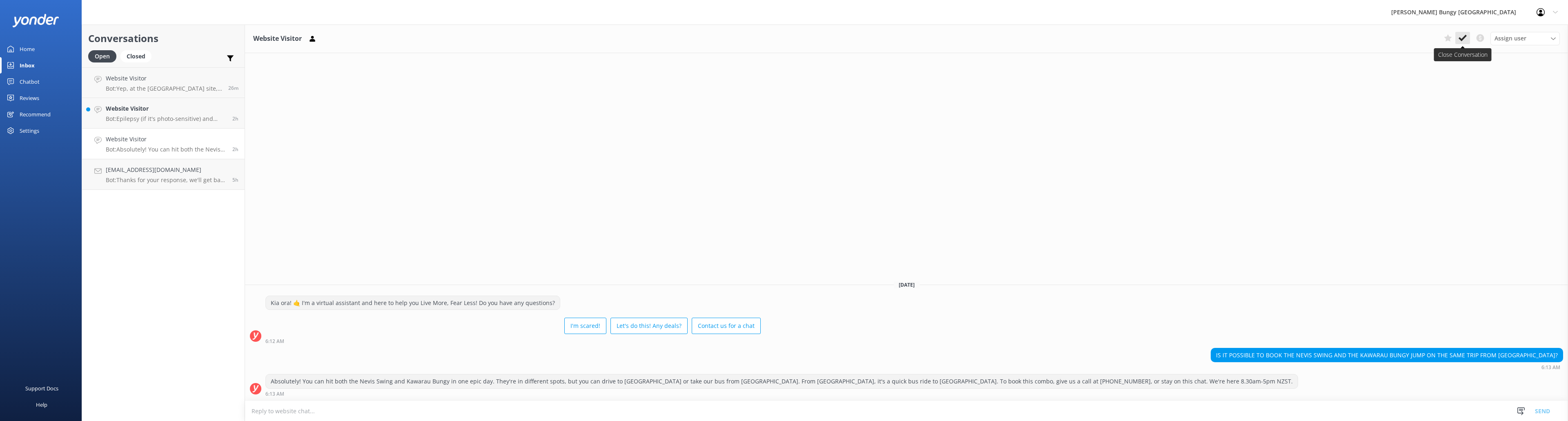
click at [522, 38] on use at bounding box center [1462, 38] width 8 height 7
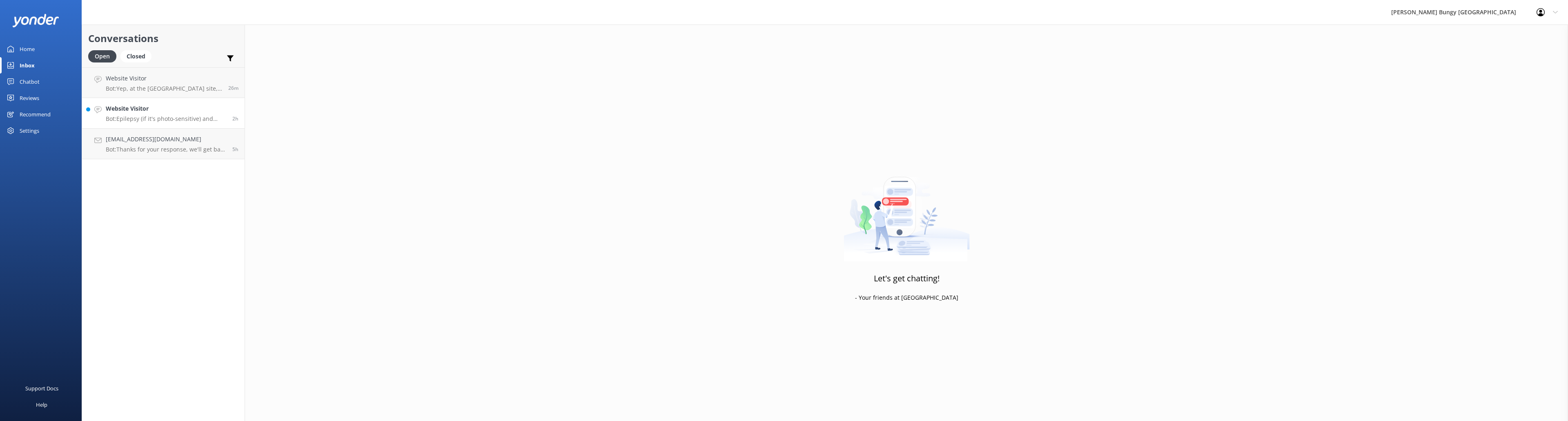
click at [162, 112] on h4 "Website Visitor" at bounding box center [166, 108] width 121 height 9
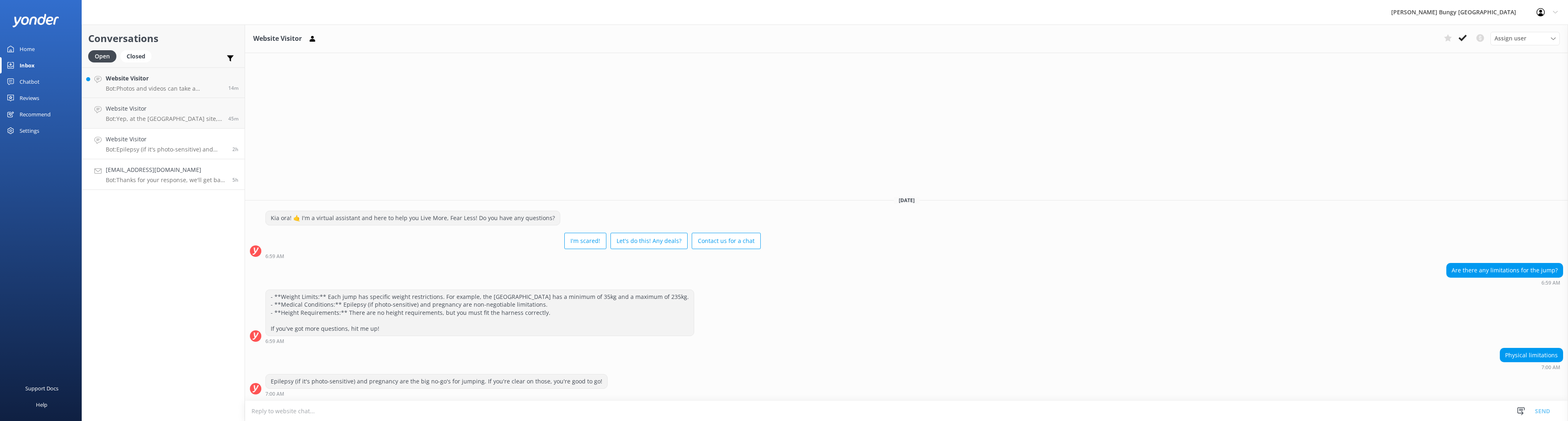
click at [187, 179] on p "Bot: Thanks for your response, we'll get back to you as soon as we can during o…" at bounding box center [166, 180] width 121 height 7
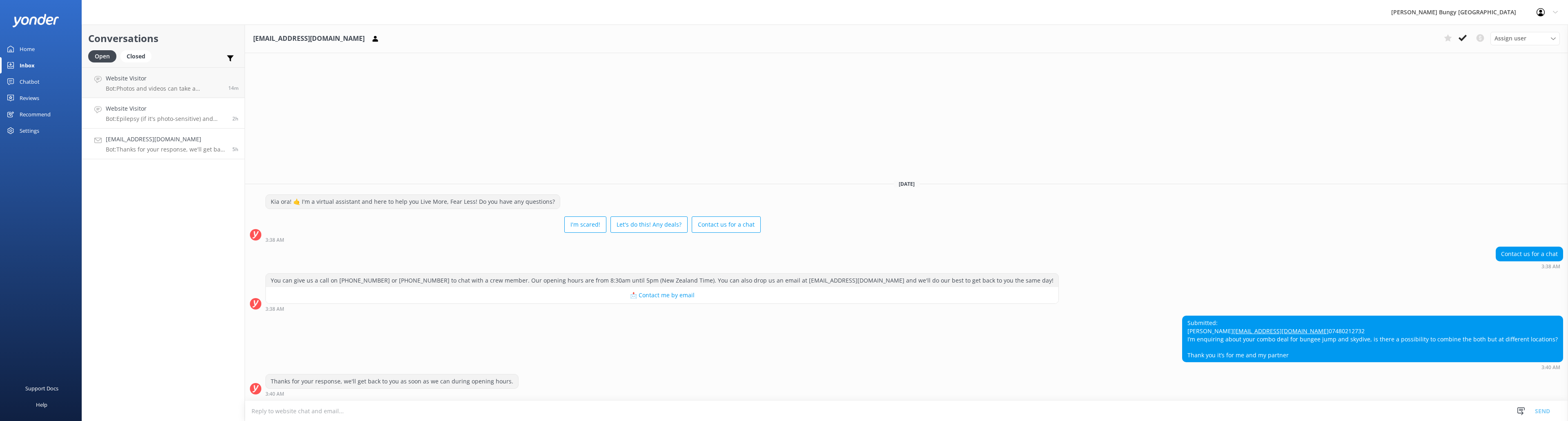
click at [152, 107] on h4 "Website Visitor" at bounding box center [166, 108] width 121 height 9
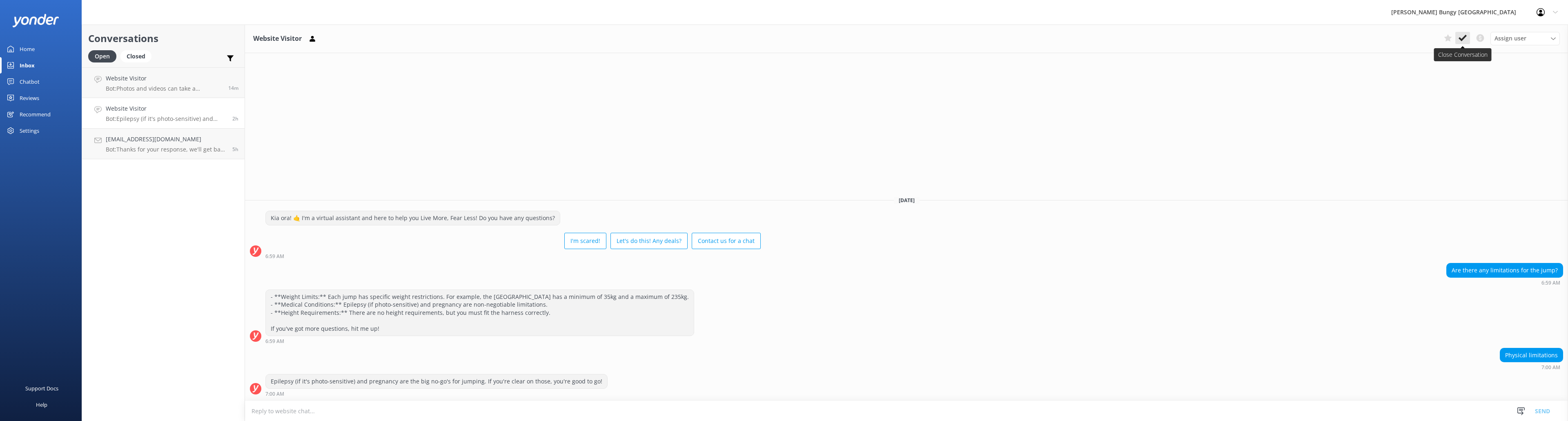
click at [522, 36] on icon at bounding box center [1462, 38] width 8 height 8
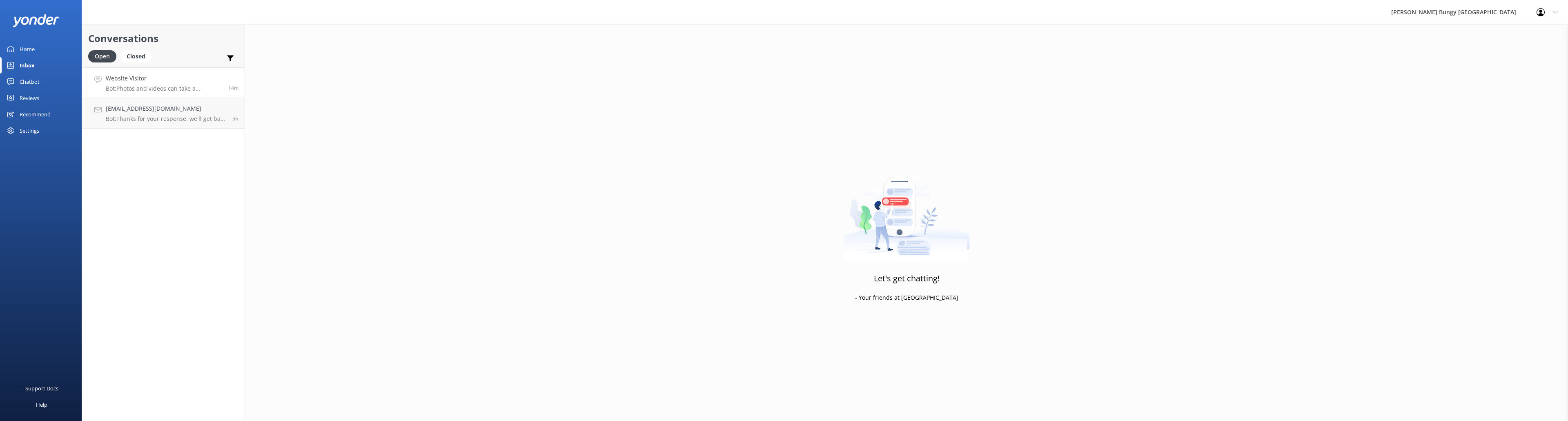
click at [172, 84] on div "Website Visitor Bot: Photos and videos can take a minimum of 24 hours to come t…" at bounding box center [164, 82] width 116 height 18
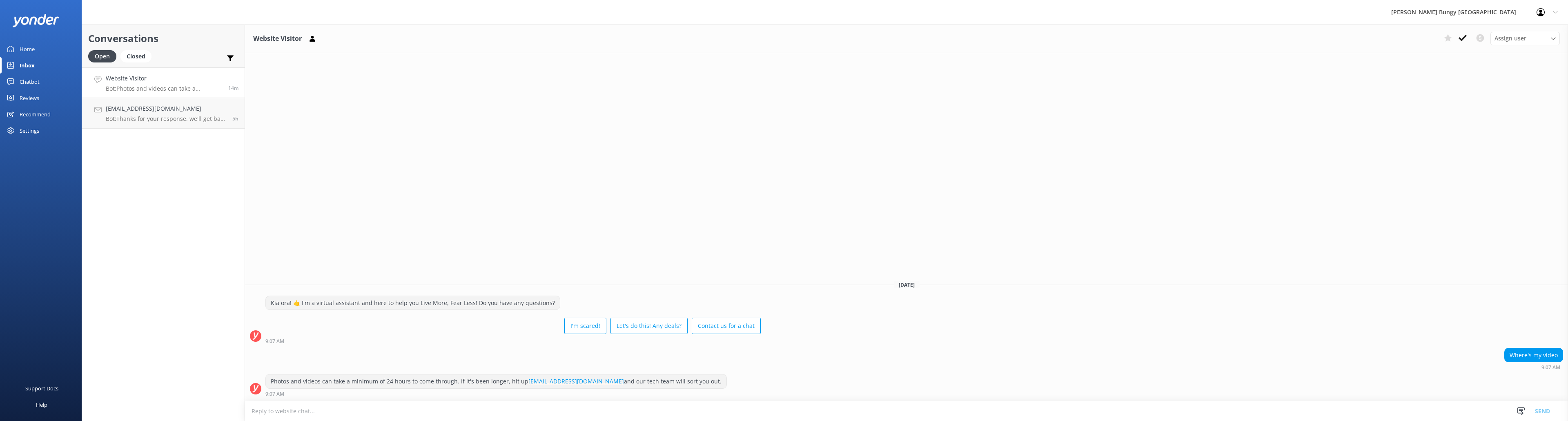
click at [522, 224] on textarea at bounding box center [906, 411] width 1323 height 20
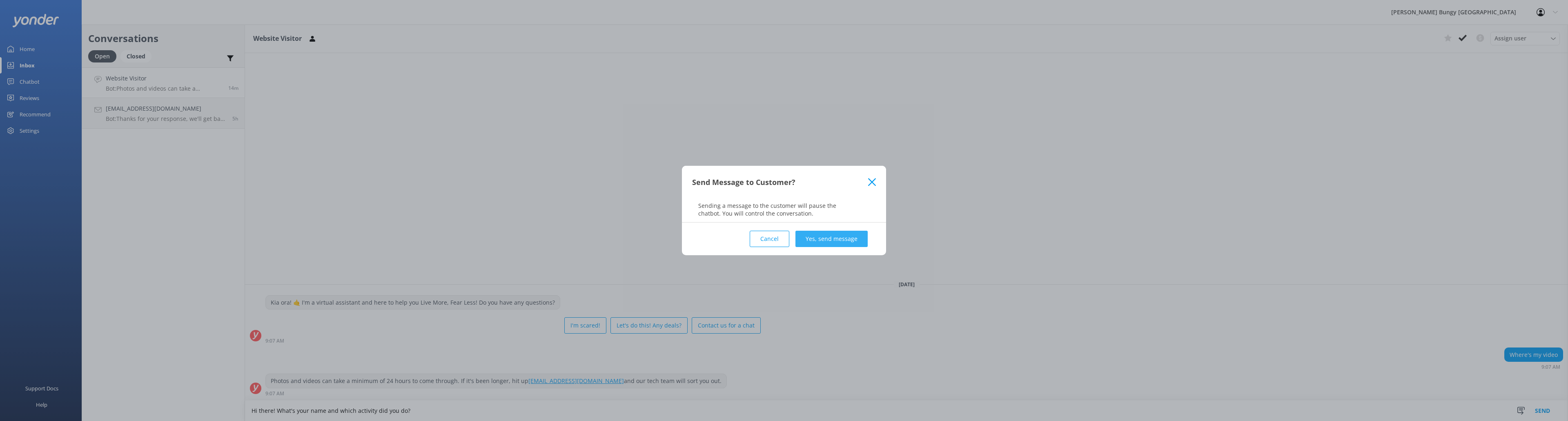
type textarea "Hi there! What's your name and which activity did you do?"
click at [522, 224] on button "Yes, send message" at bounding box center [831, 238] width 72 height 16
